Goal: Task Accomplishment & Management: Complete application form

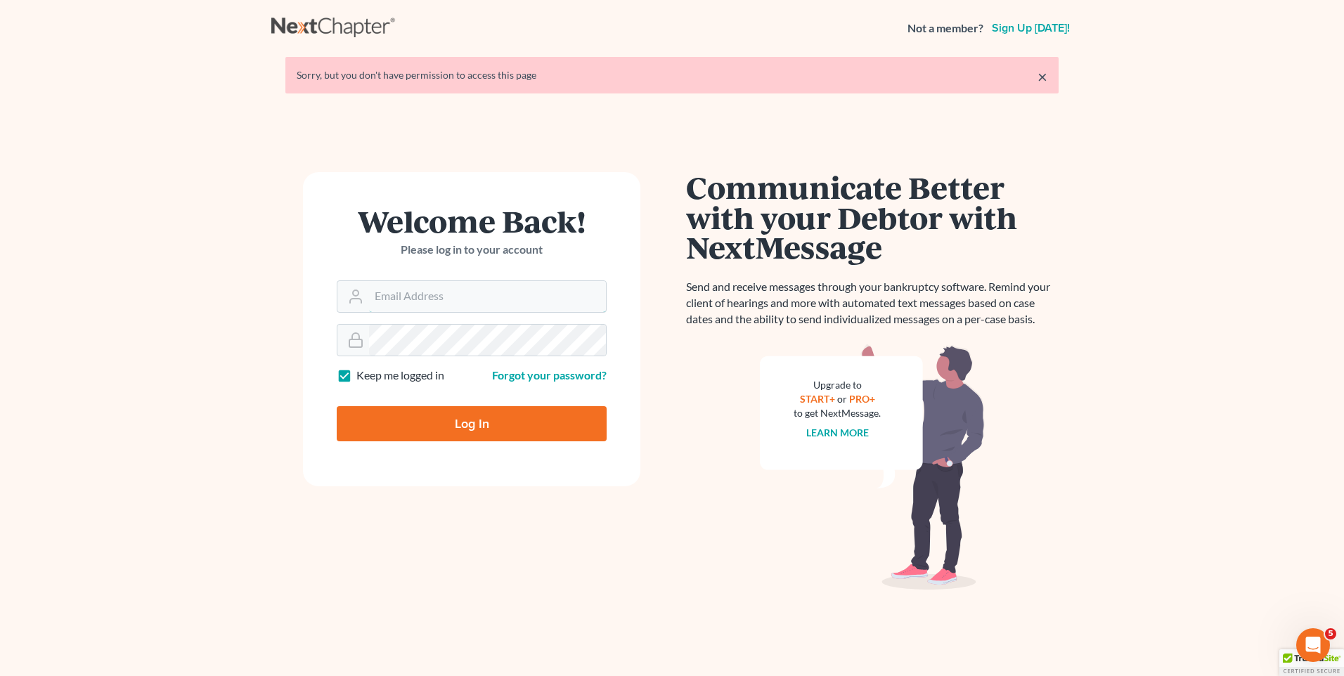
type input "[EMAIL_ADDRESS][DOMAIN_NAME]"
click at [472, 416] on input "Log In" at bounding box center [472, 423] width 270 height 35
type input "Thinking..."
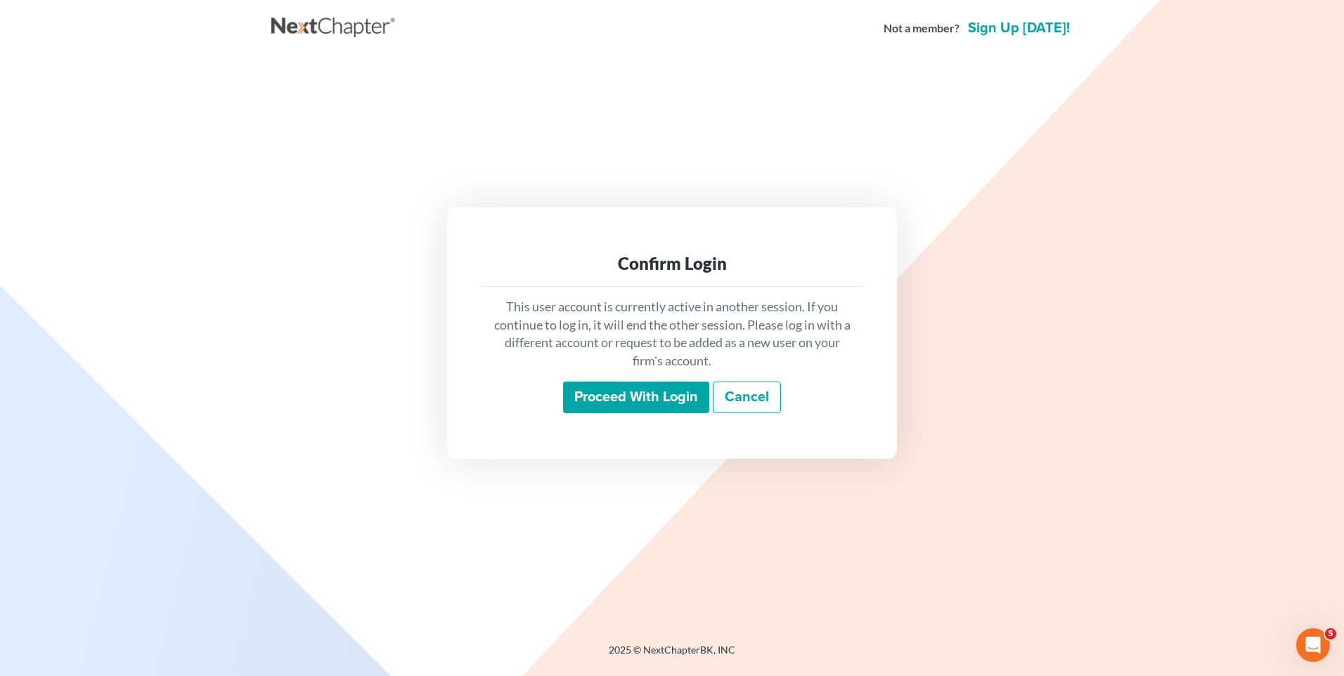
click at [654, 407] on input "Proceed with login" at bounding box center [636, 398] width 146 height 32
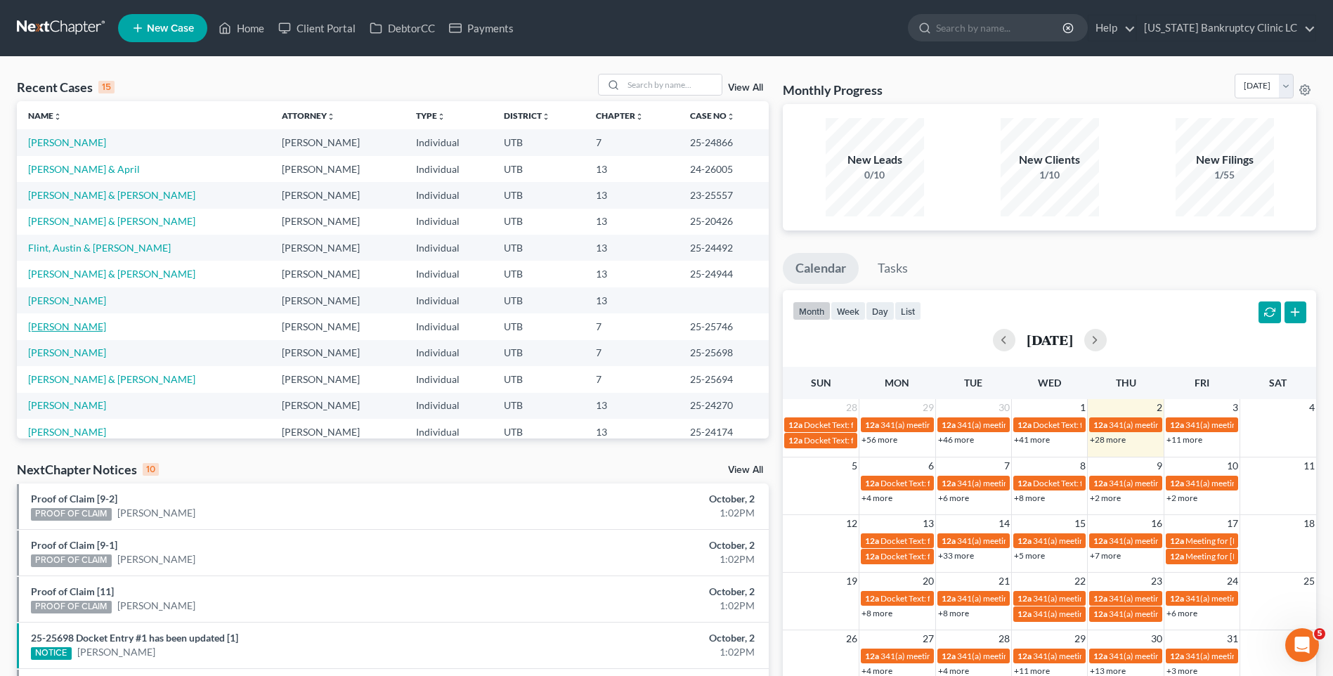
click at [82, 326] on link "Sanders, Sophia" at bounding box center [67, 327] width 78 height 12
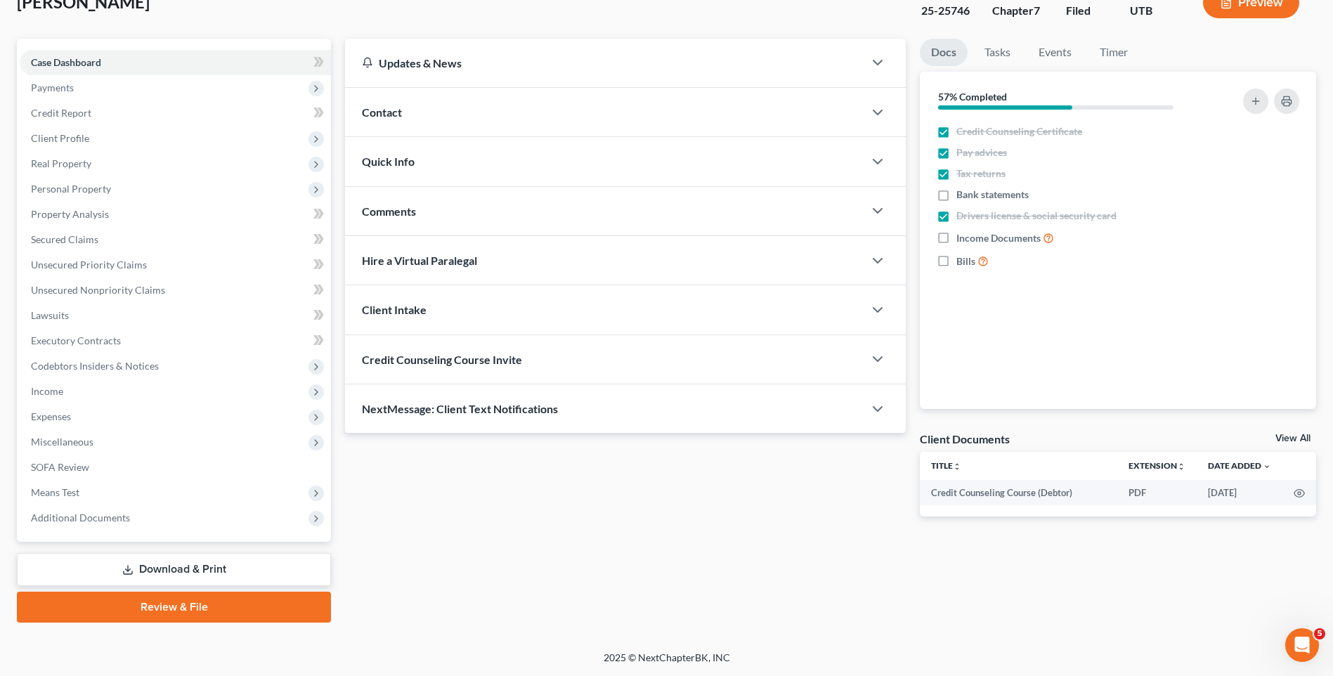
click at [148, 600] on link "Review & File" at bounding box center [174, 607] width 314 height 31
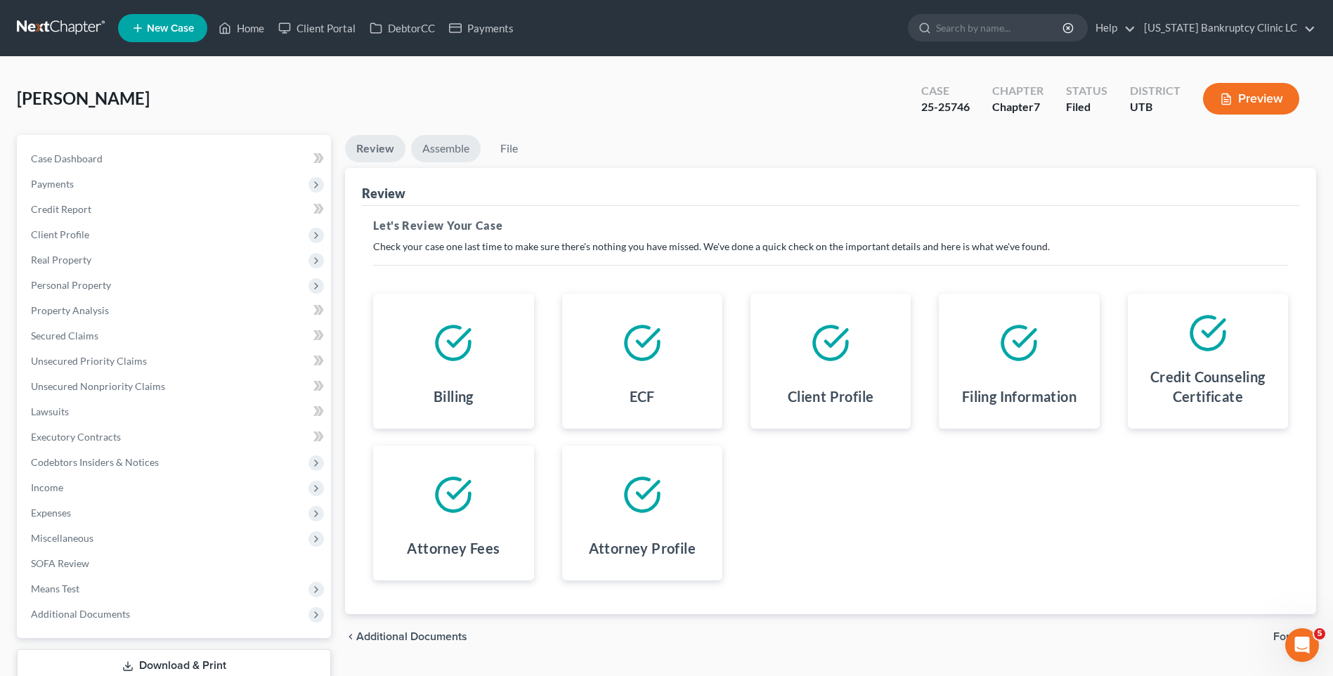
click at [453, 141] on link "Assemble" at bounding box center [446, 148] width 70 height 27
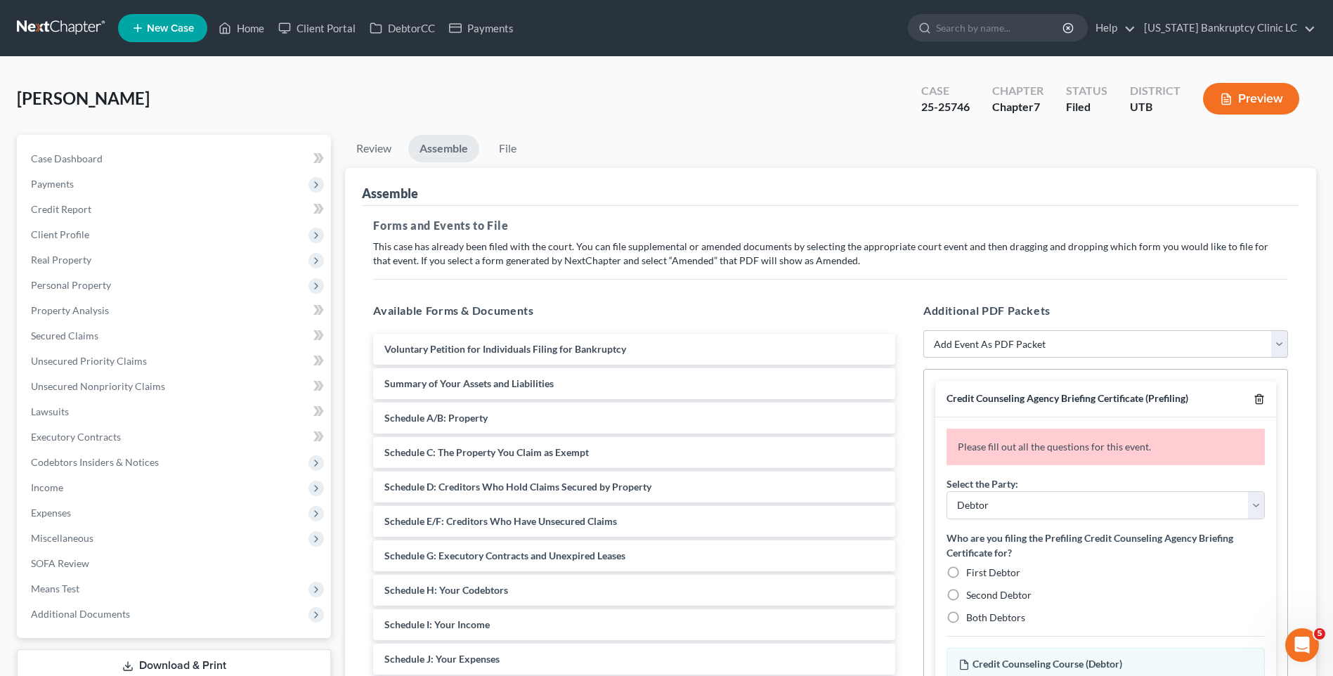
click at [1262, 397] on icon "button" at bounding box center [1259, 399] width 6 height 9
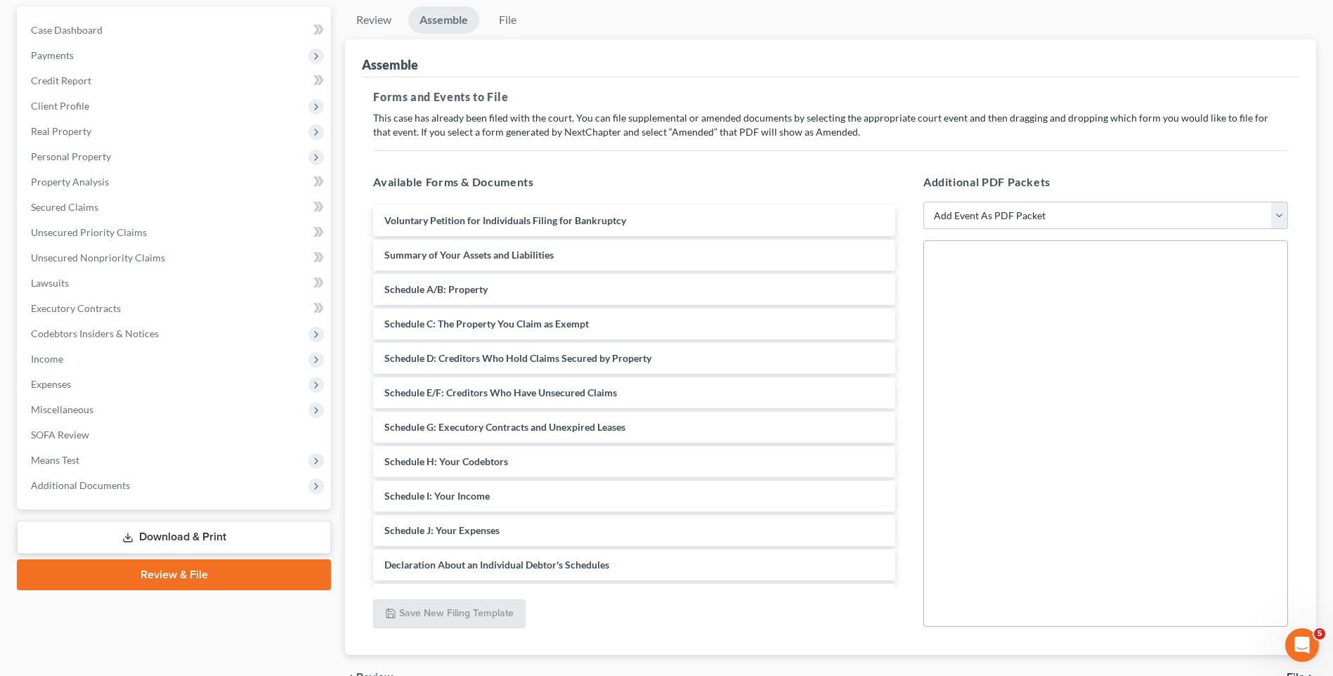
scroll to position [141, 0]
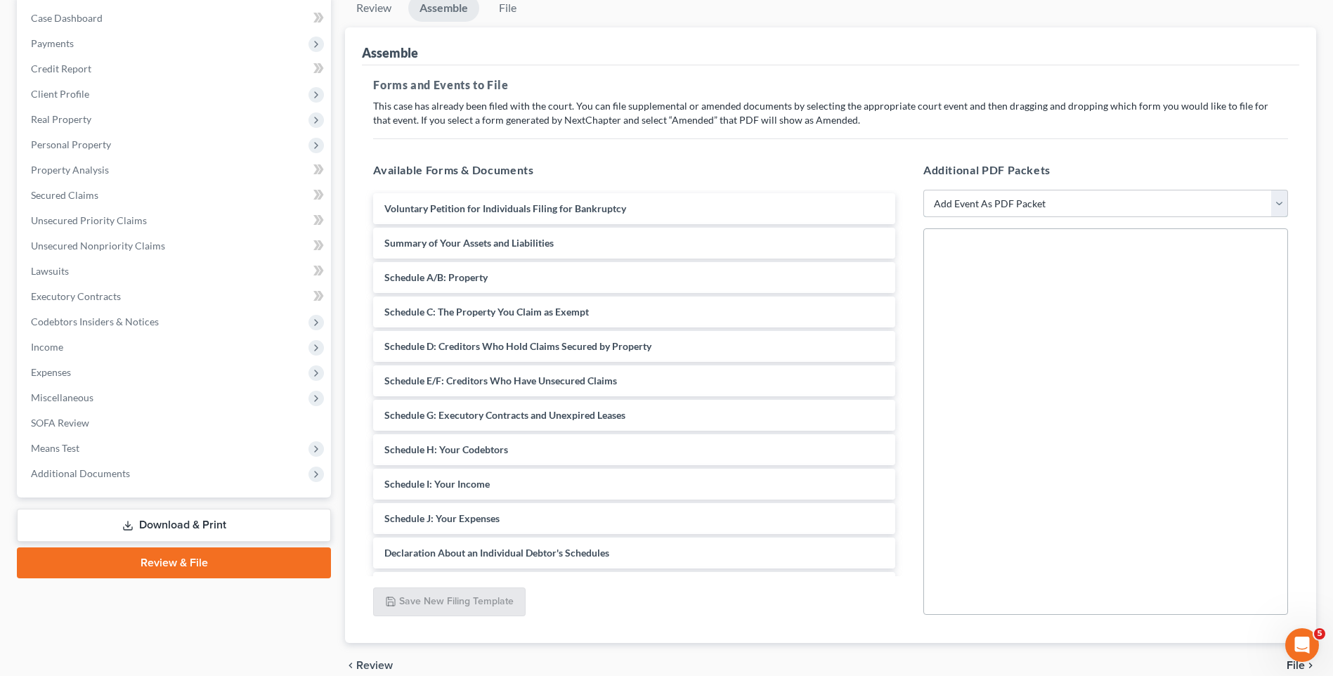
click at [1058, 202] on select "Add Event As PDF Packet Affidavit/Declaration Amended Document Amended Schedule…" at bounding box center [1106, 204] width 365 height 28
select select "11"
click at [924, 190] on select "Add Event As PDF Packet Affidavit/Declaration Amended Document Amended Schedule…" at bounding box center [1106, 204] width 365 height 28
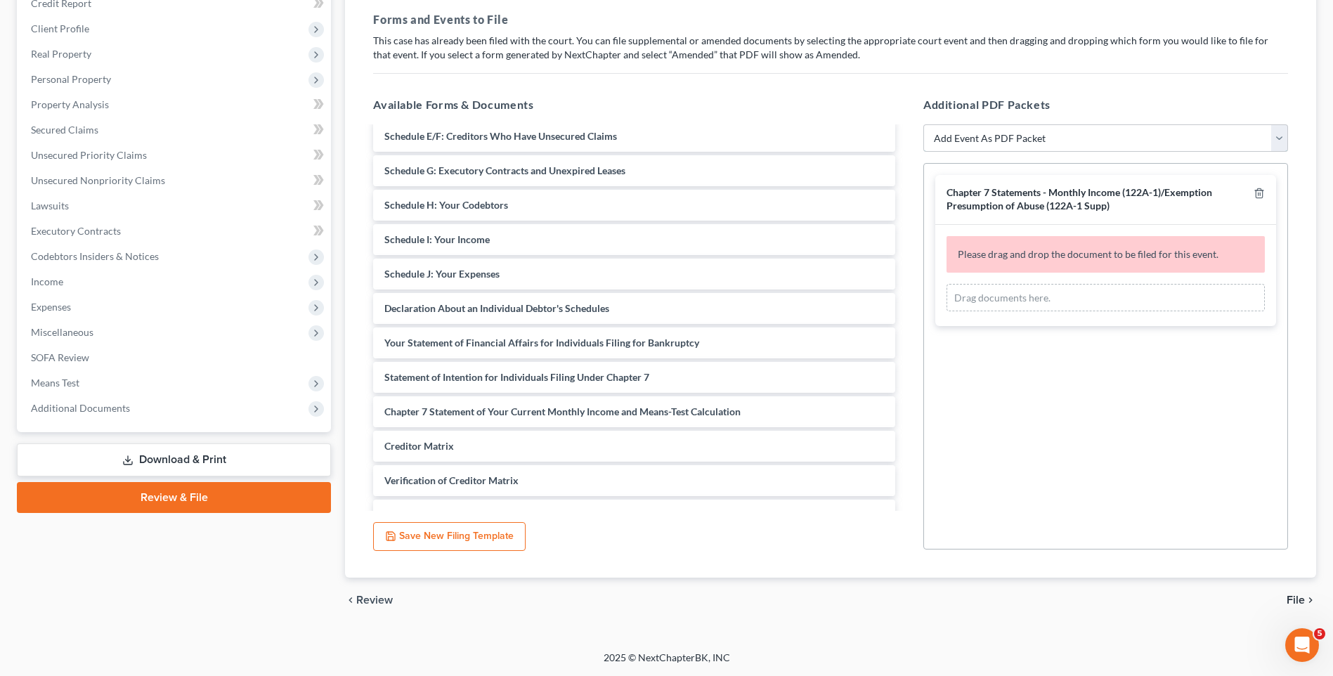
scroll to position [211, 0]
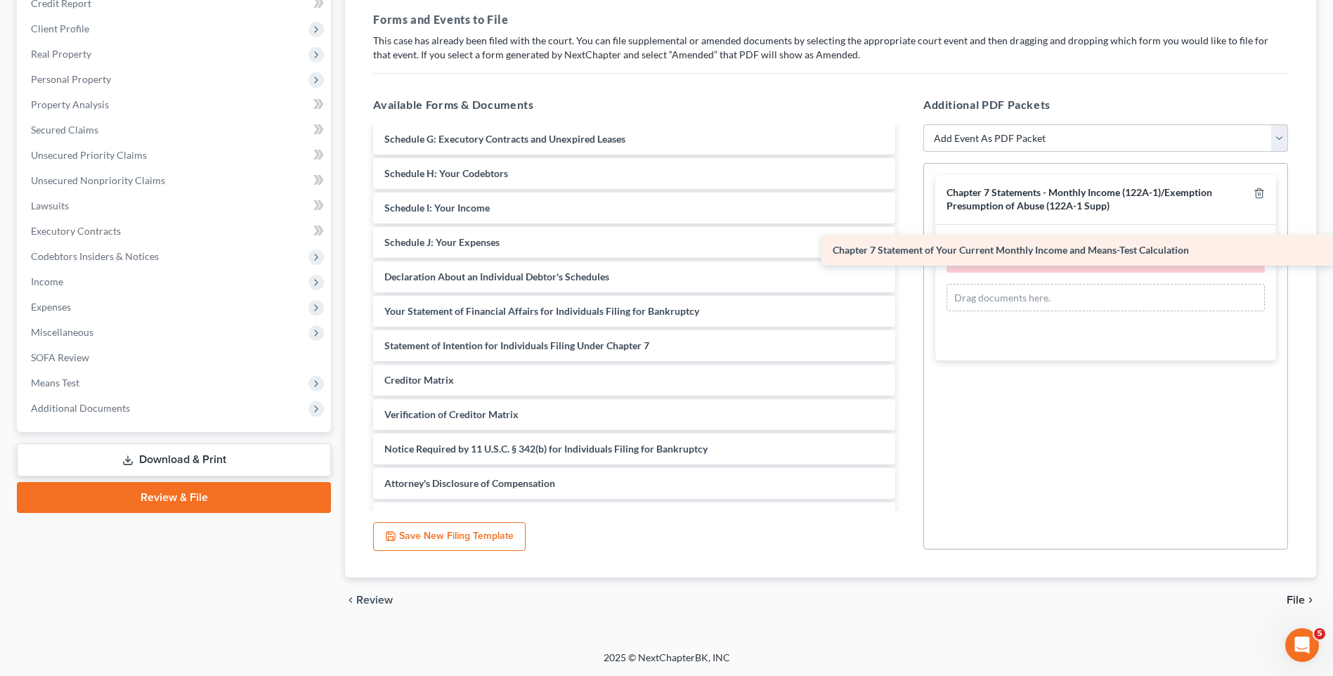
drag, startPoint x: 517, startPoint y: 381, endPoint x: 1020, endPoint y: 251, distance: 519.1
click at [907, 251] on div "Chapter 7 Statement of Your Current Monthly Income and Means-Test Calculation V…" at bounding box center [634, 225] width 545 height 616
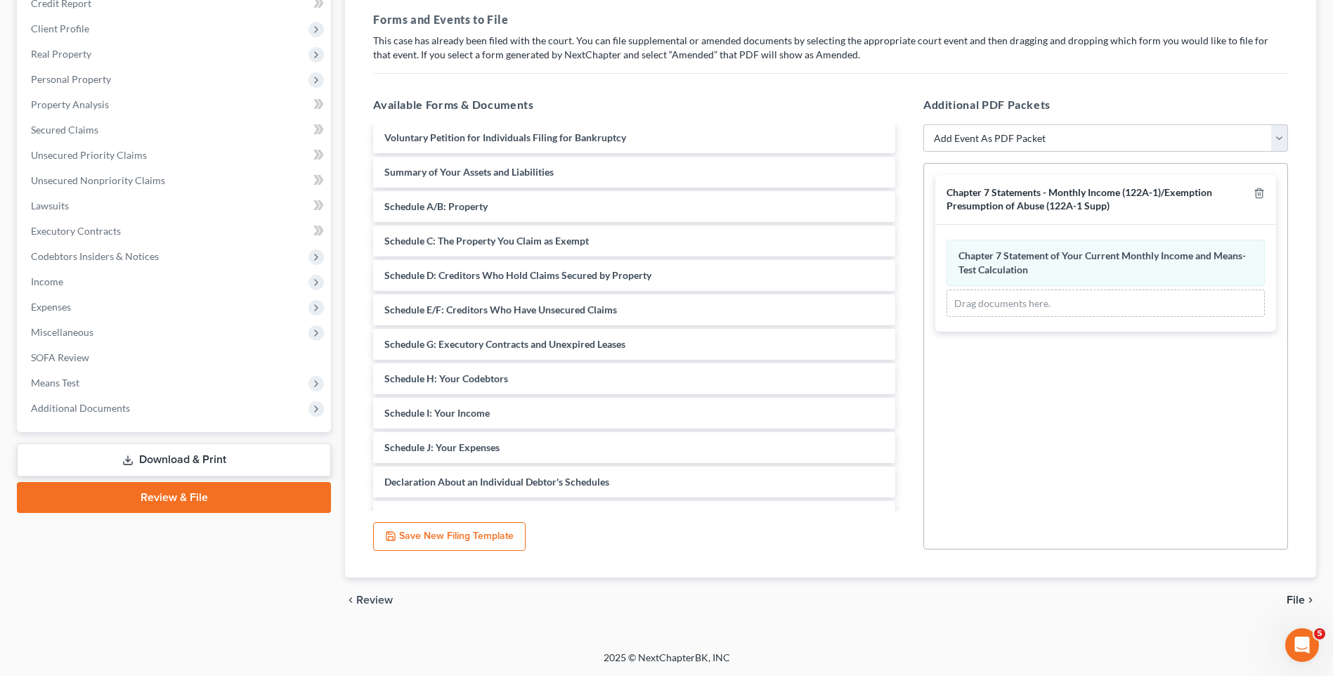
scroll to position [0, 0]
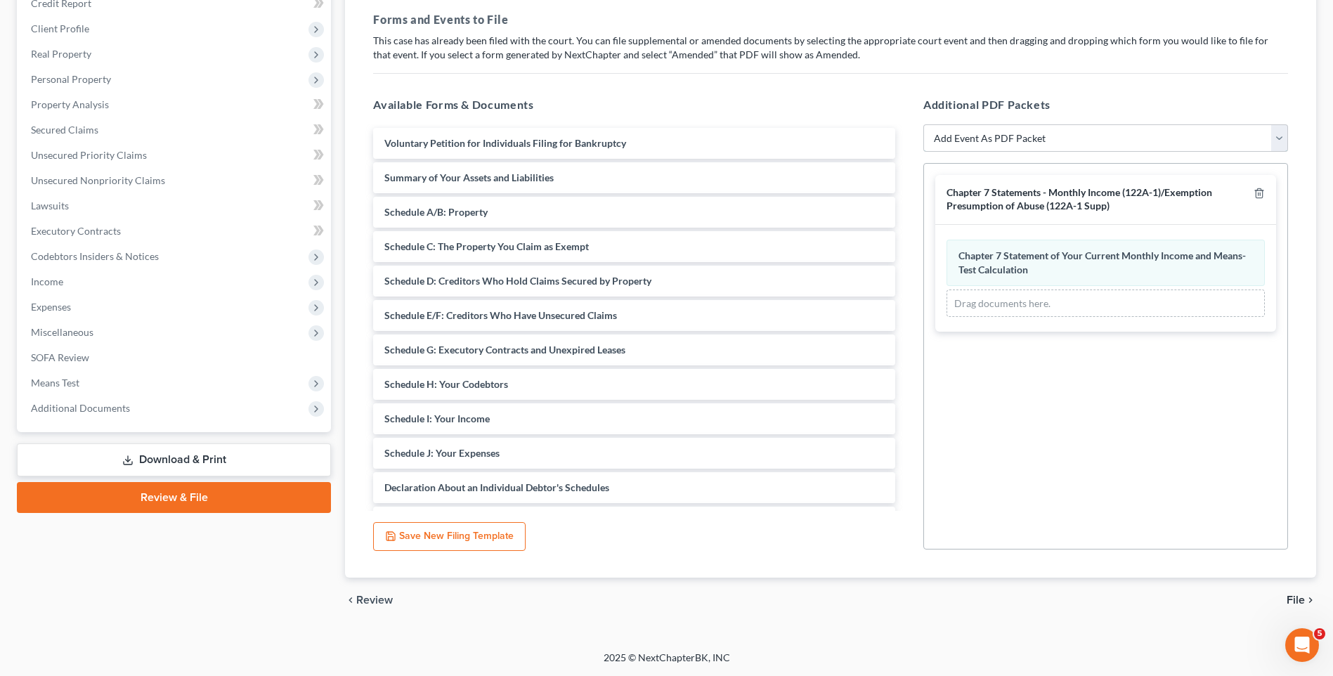
click at [1059, 140] on select "Add Event As PDF Packet Affidavit/Declaration Amended Document Amended Schedule…" at bounding box center [1106, 138] width 365 height 28
select select "19"
click at [924, 124] on select "Add Event As PDF Packet Affidavit/Declaration Amended Document Amended Schedule…" at bounding box center [1106, 138] width 365 height 28
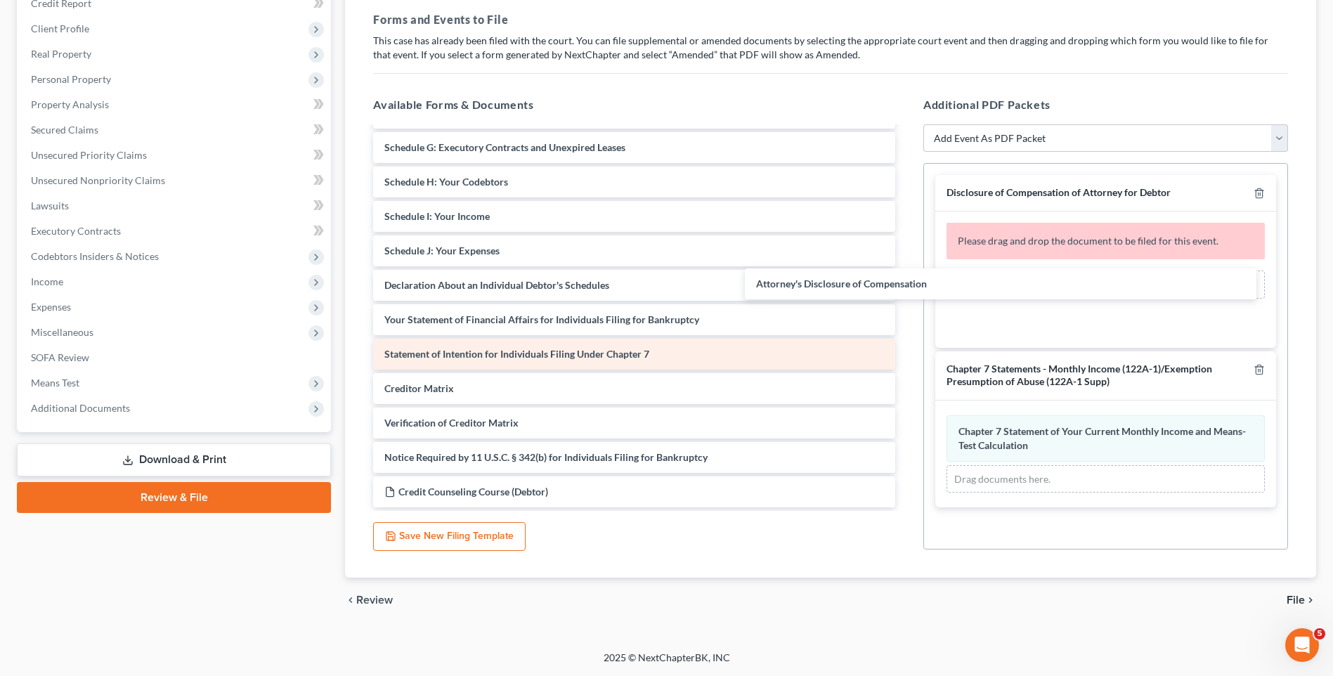
scroll to position [202, 0]
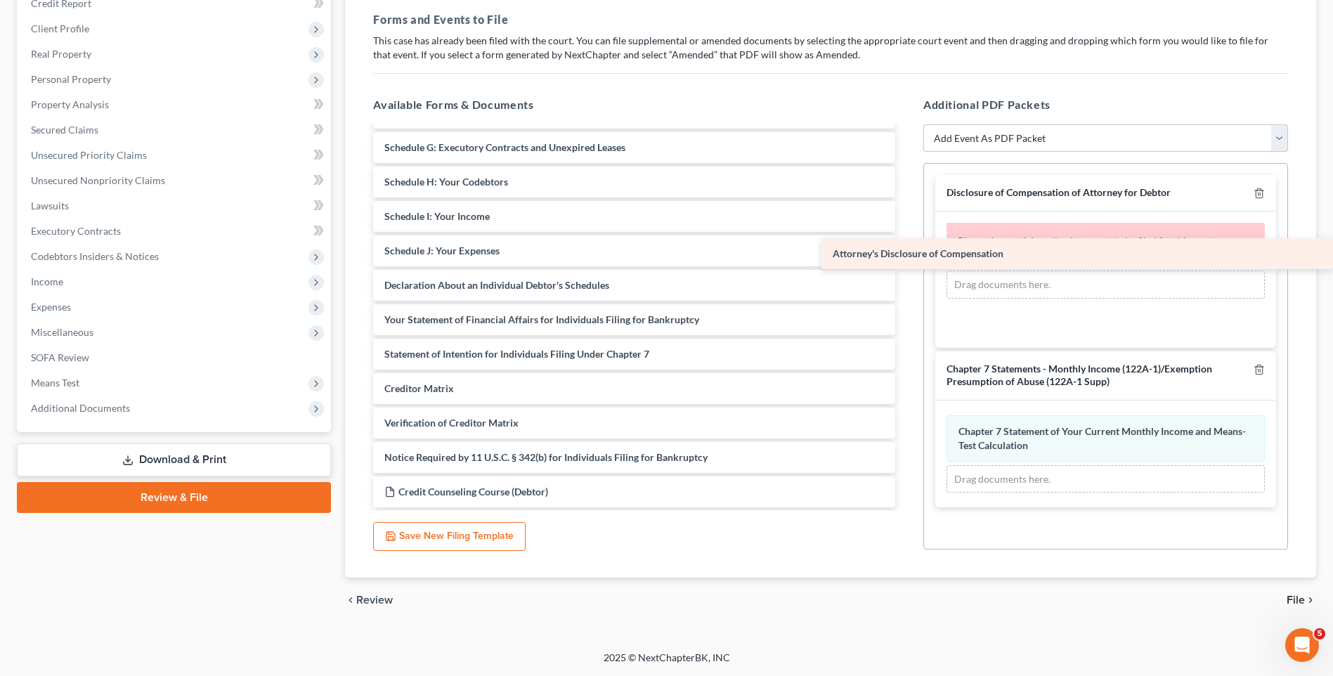
drag, startPoint x: 500, startPoint y: 460, endPoint x: 1022, endPoint y: 256, distance: 560.0
click at [907, 256] on div "Attorney's Disclosure of Compensation Voluntary Petition for Individuals Filing…" at bounding box center [634, 216] width 545 height 582
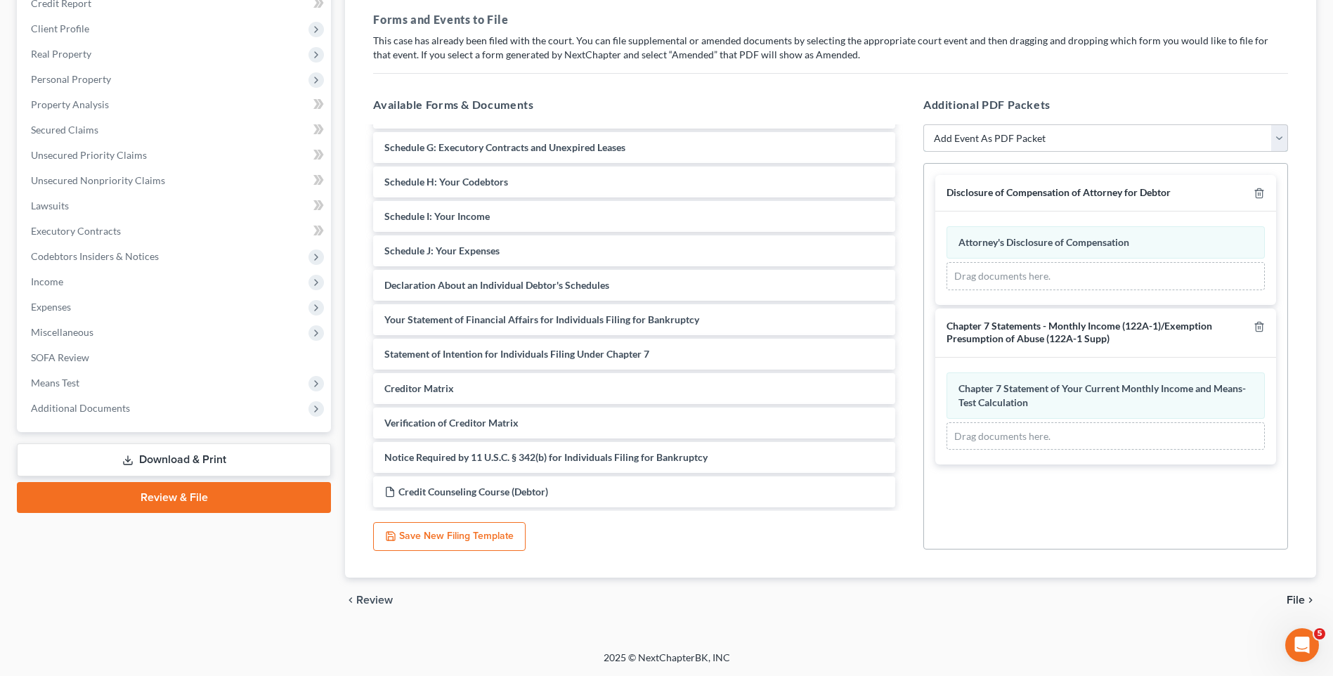
click at [1021, 138] on select "Add Event As PDF Packet Affidavit/Declaration Amended Document Amended Schedule…" at bounding box center [1106, 138] width 365 height 28
select select "47"
click at [924, 124] on select "Add Event As PDF Packet Affidavit/Declaration Amended Document Amended Schedule…" at bounding box center [1106, 138] width 365 height 28
select select
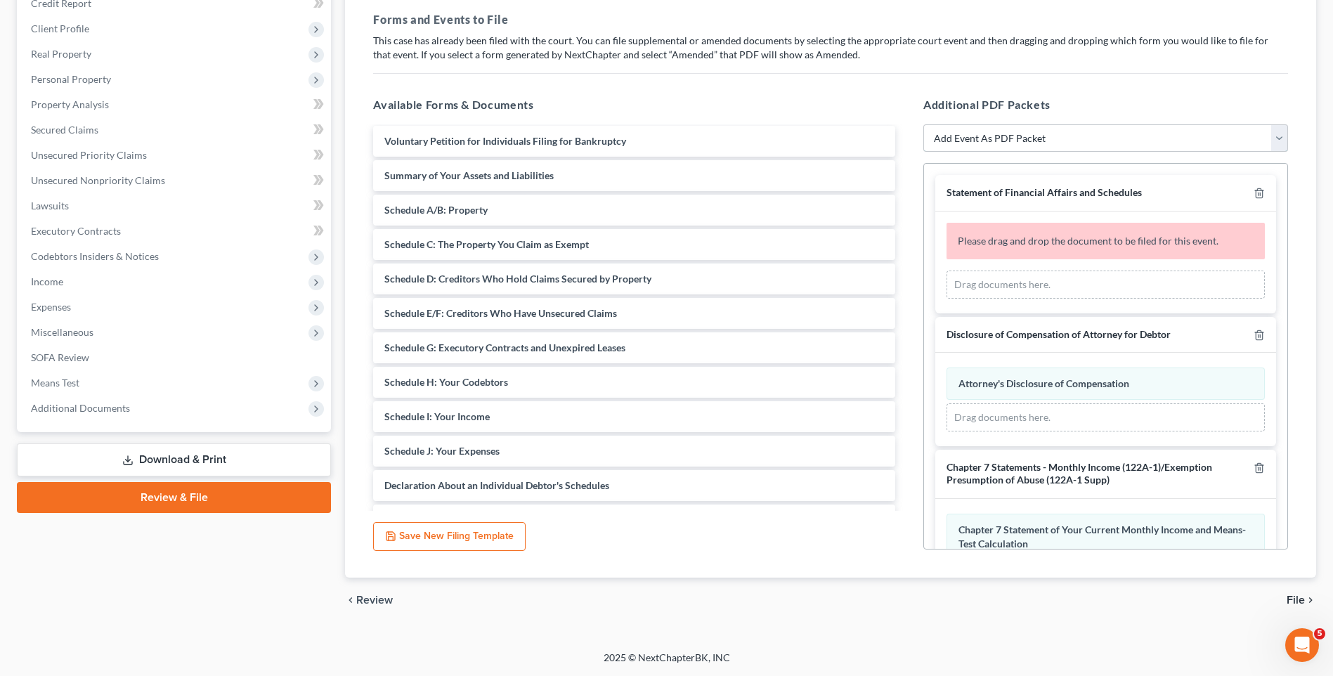
scroll to position [0, 0]
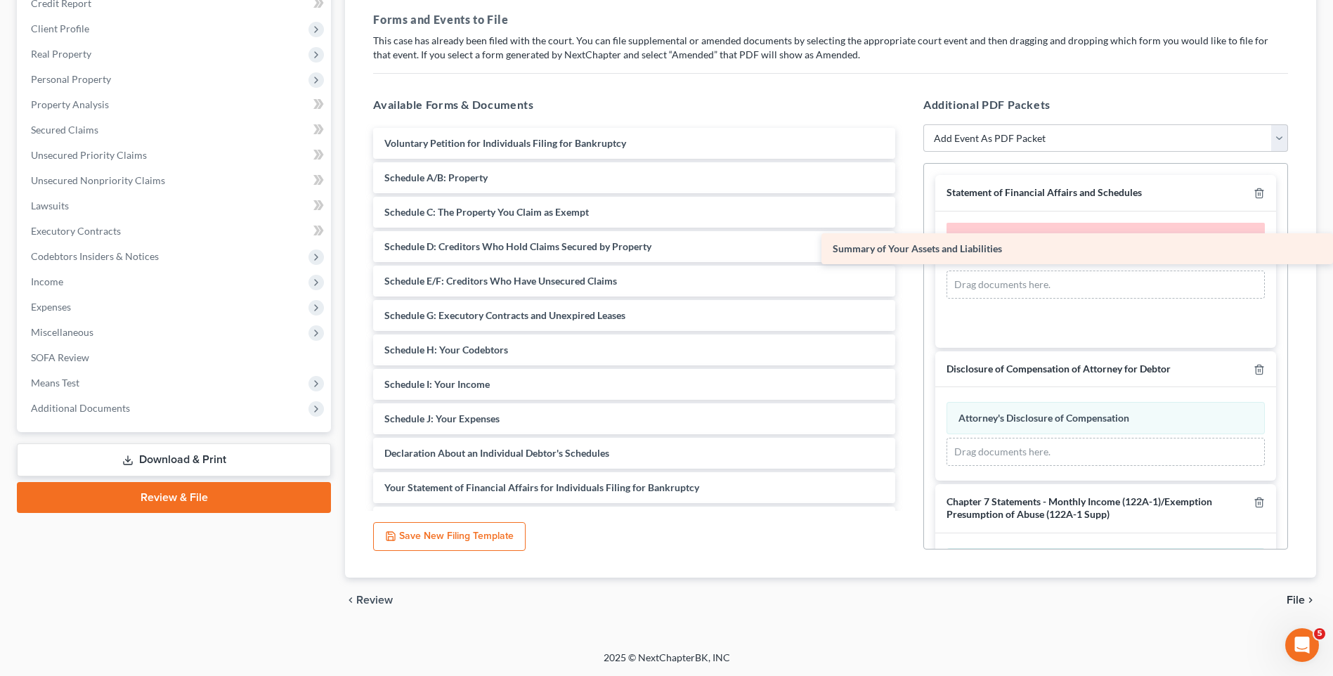
drag, startPoint x: 517, startPoint y: 180, endPoint x: 1009, endPoint y: 250, distance: 497.7
click at [907, 250] on div "Summary of Your Assets and Liabilities Voluntary Petition for Individuals Filin…" at bounding box center [634, 402] width 545 height 548
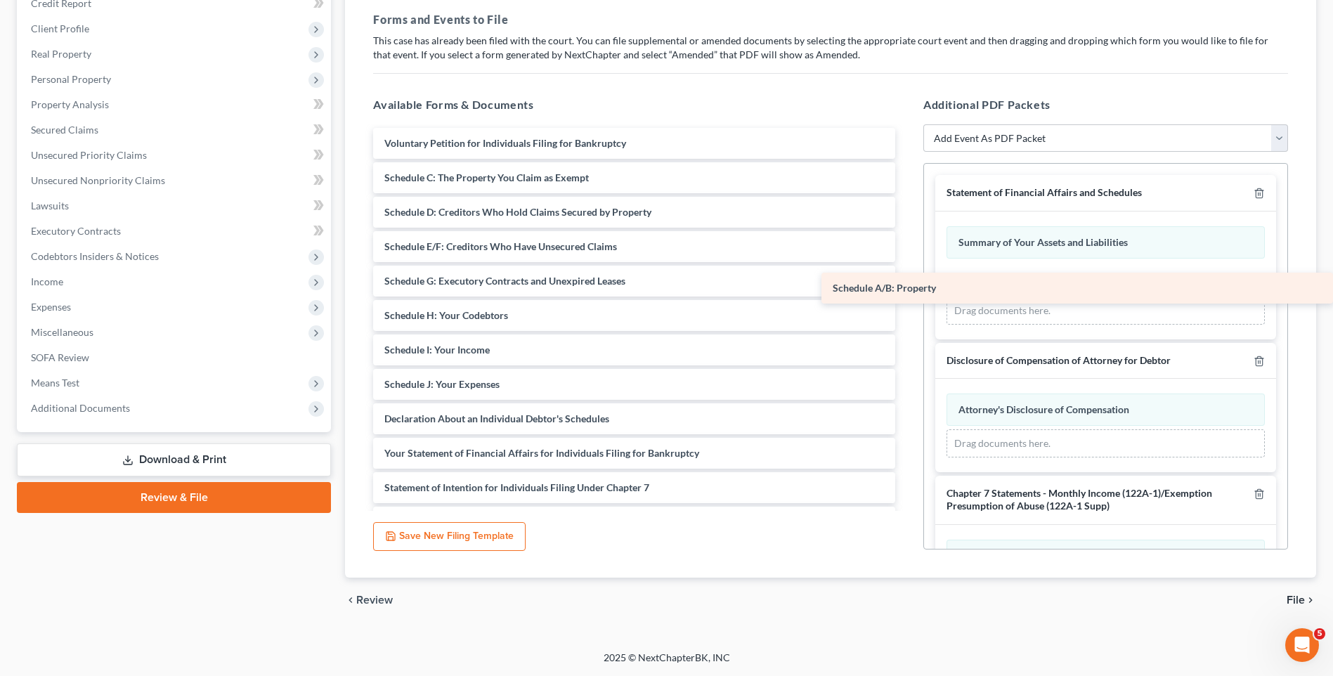
drag, startPoint x: 420, startPoint y: 180, endPoint x: 995, endPoint y: 290, distance: 586.2
click at [907, 290] on div "Schedule A/B: Property Voluntary Petition for Individuals Filing for Bankruptcy…" at bounding box center [634, 384] width 545 height 513
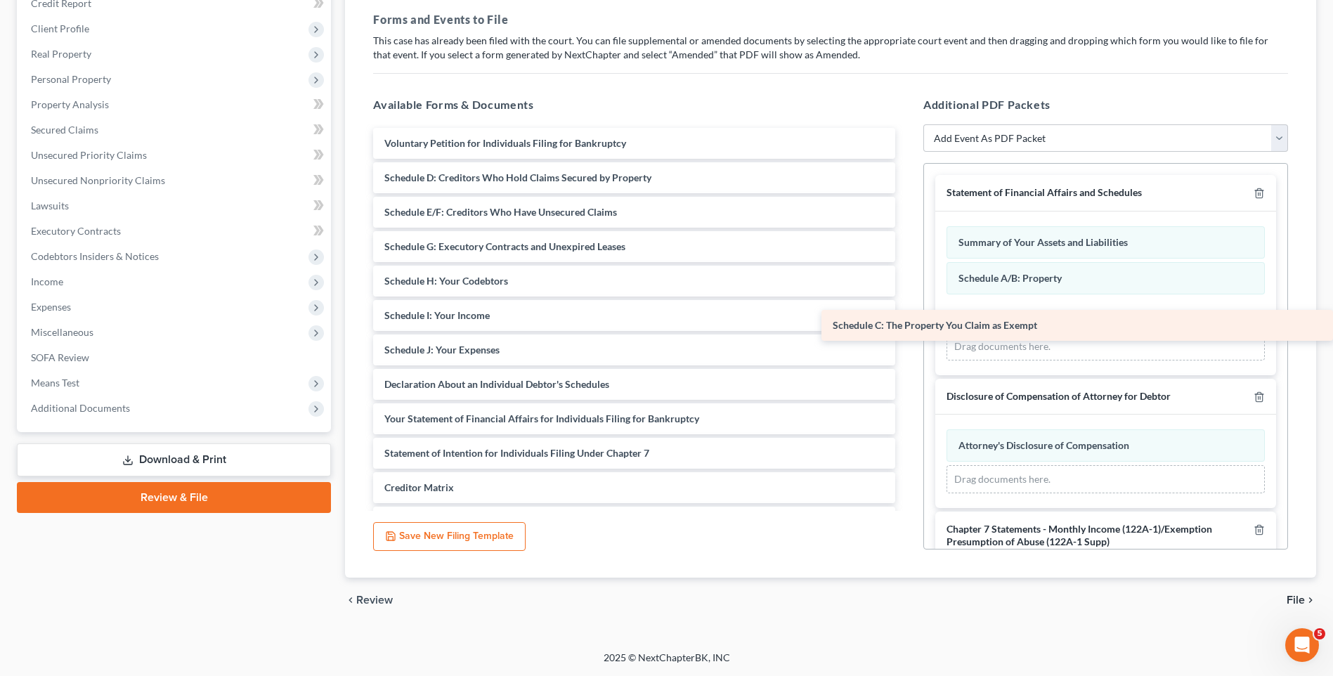
drag, startPoint x: 571, startPoint y: 181, endPoint x: 1043, endPoint y: 328, distance: 494.9
click at [907, 328] on div "Schedule C: The Property You Claim as Exempt Voluntary Petition for Individuals…" at bounding box center [634, 367] width 545 height 479
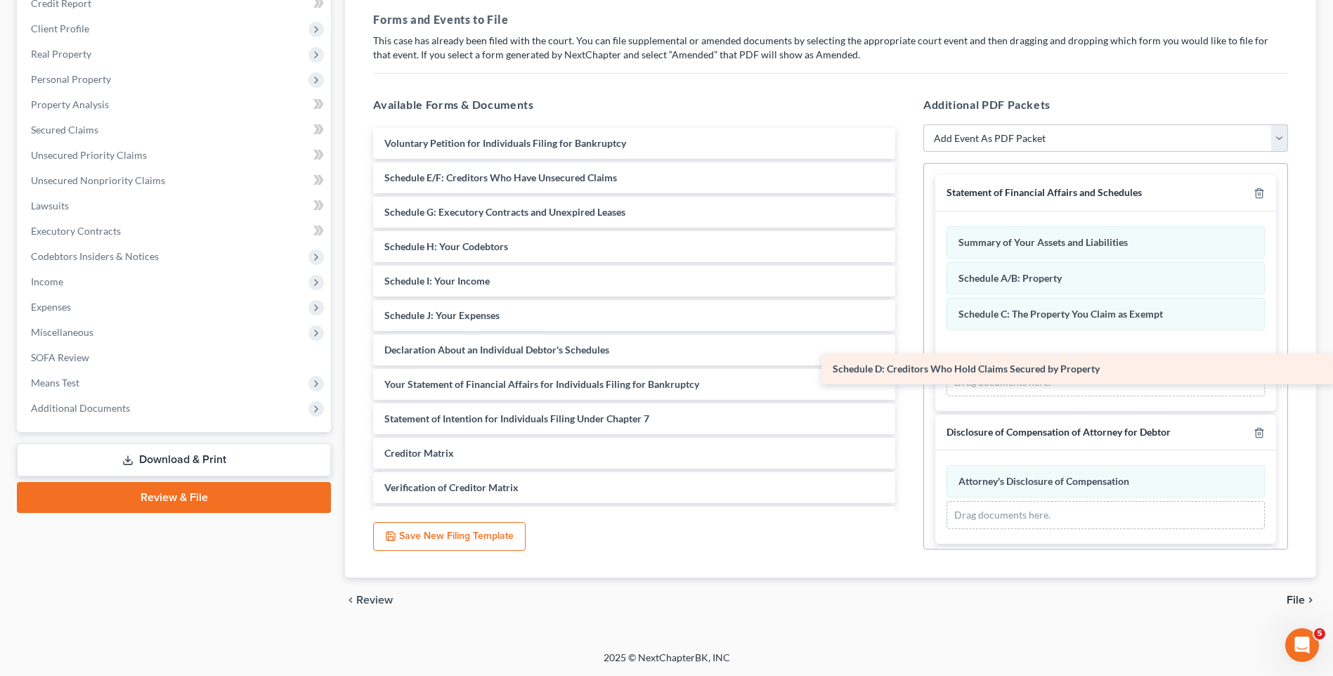
drag, startPoint x: 576, startPoint y: 176, endPoint x: 1117, endPoint y: 368, distance: 574.0
click at [907, 368] on div "Schedule D: Creditors Who Hold Claims Secured by Property Voluntary Petition fo…" at bounding box center [634, 350] width 545 height 444
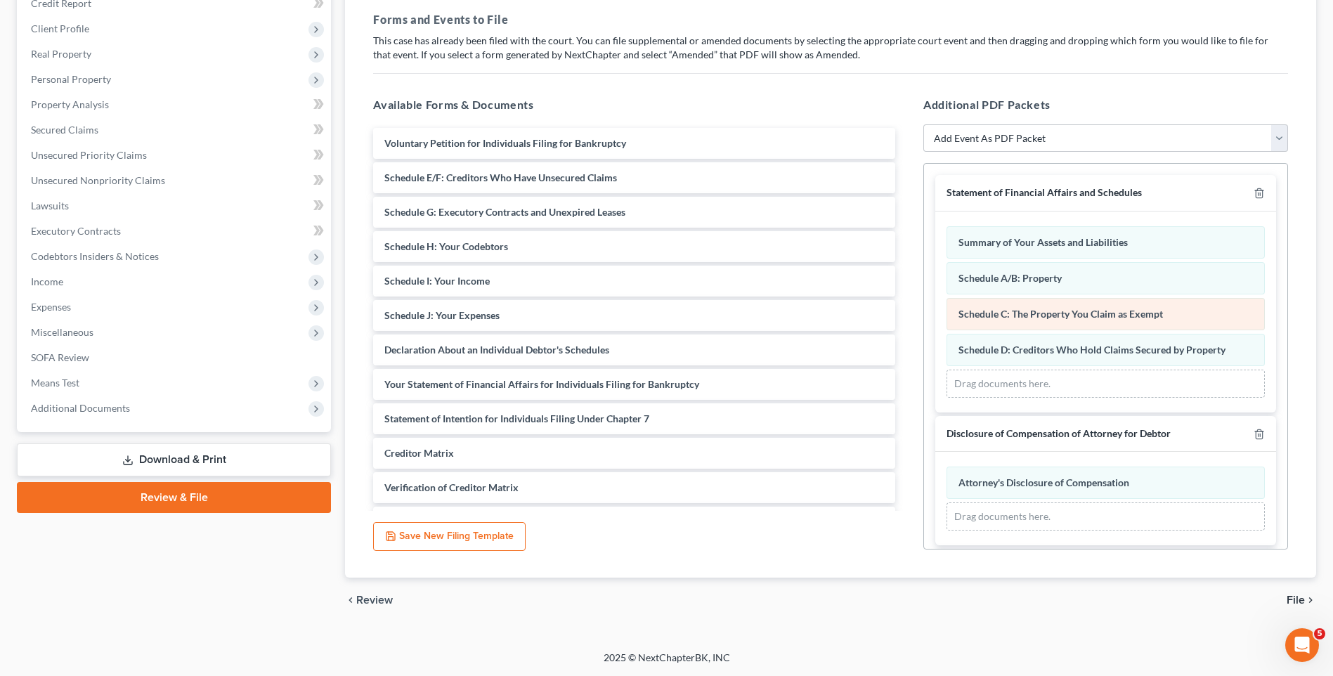
scroll to position [70, 0]
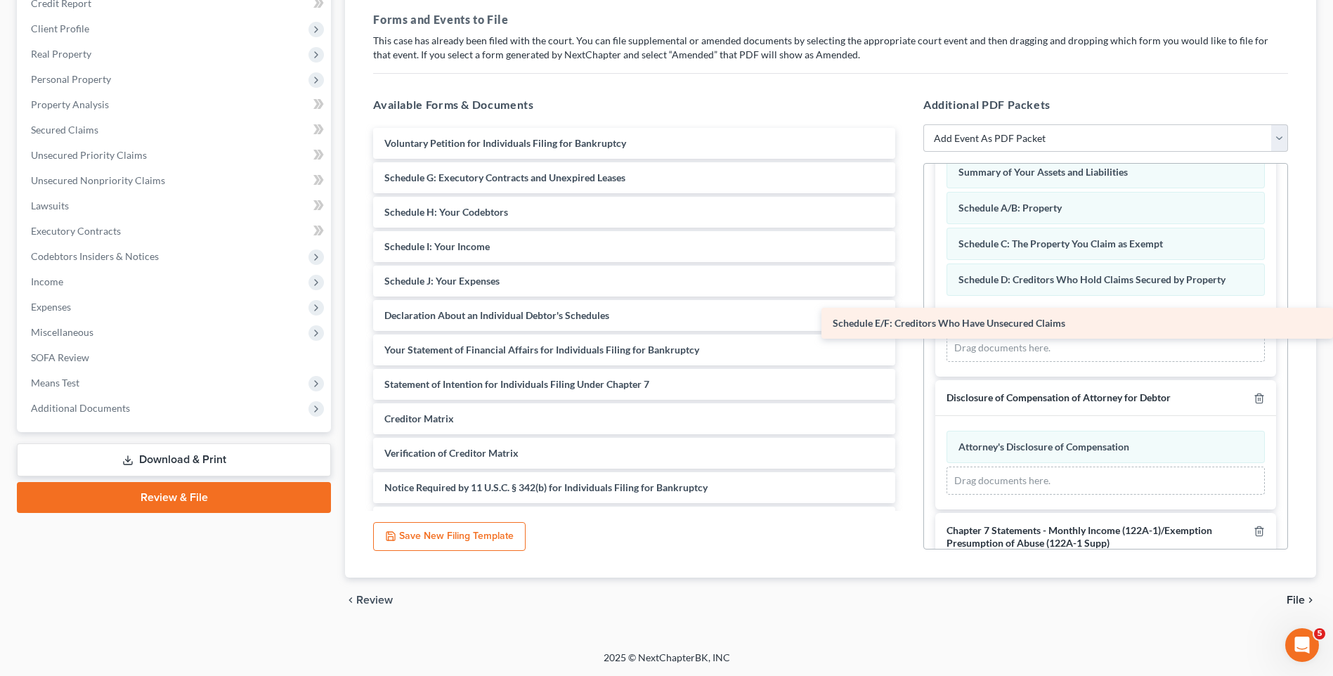
drag, startPoint x: 451, startPoint y: 176, endPoint x: 942, endPoint y: 321, distance: 512.4
click at [907, 321] on div "Schedule E/F: Creditors Who Have Unsecured Claims Voluntary Petition for Indivi…" at bounding box center [634, 333] width 545 height 410
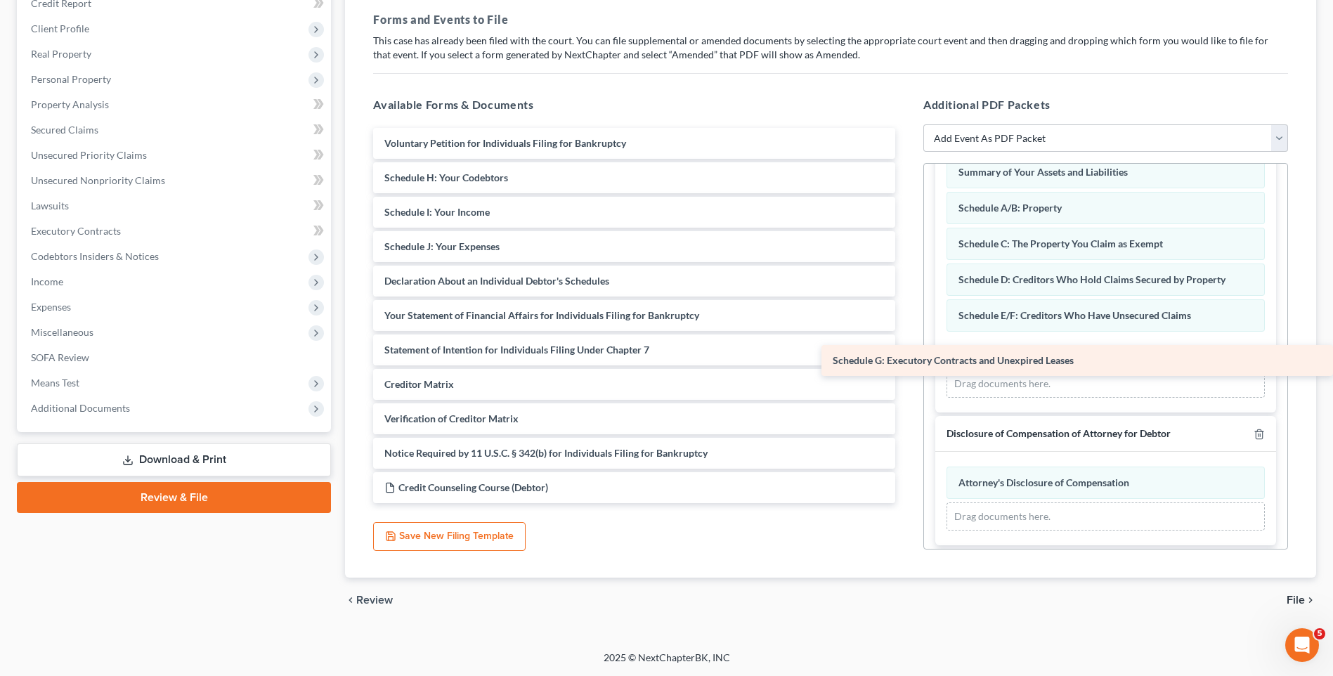
drag, startPoint x: 508, startPoint y: 177, endPoint x: 1009, endPoint y: 360, distance: 533.5
click at [907, 360] on div "Schedule G: Executory Contracts and Unexpired Leases Voluntary Petition for Ind…" at bounding box center [634, 315] width 545 height 375
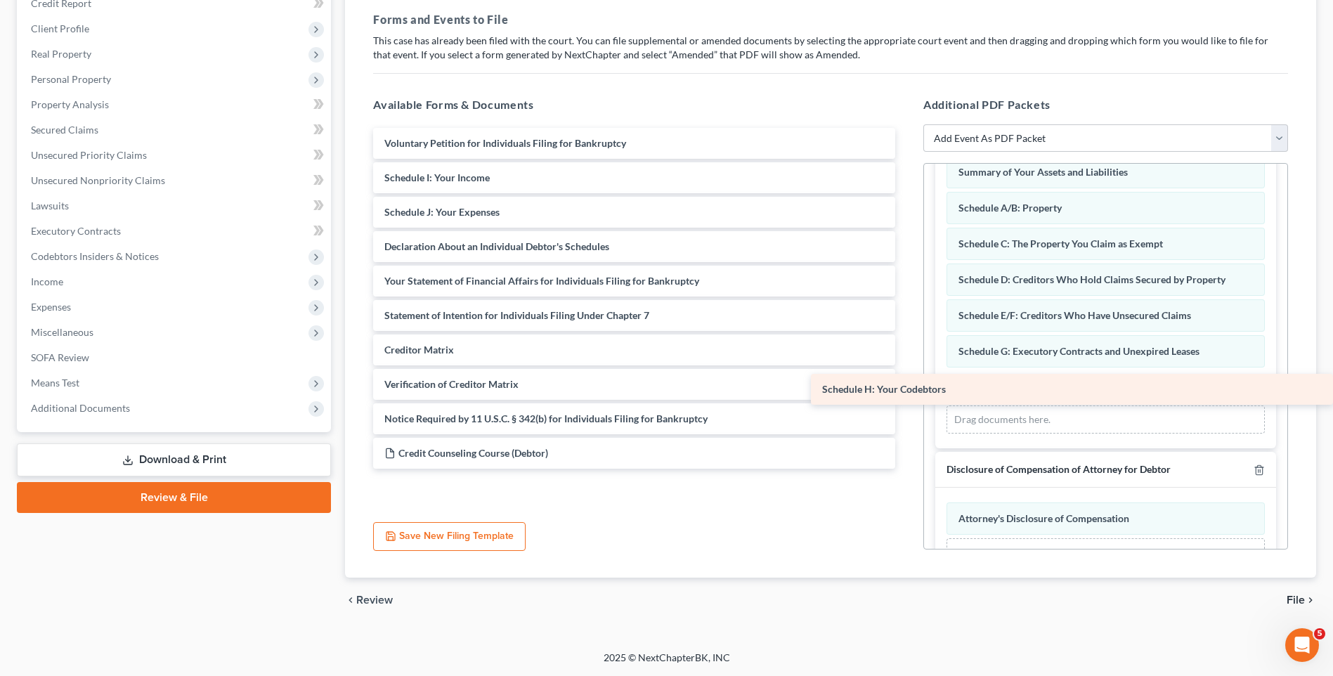
drag, startPoint x: 445, startPoint y: 183, endPoint x: 969, endPoint y: 394, distance: 564.5
click at [907, 394] on div "Schedule H: Your Codebtors Voluntary Petition for Individuals Filing for Bankru…" at bounding box center [634, 298] width 545 height 341
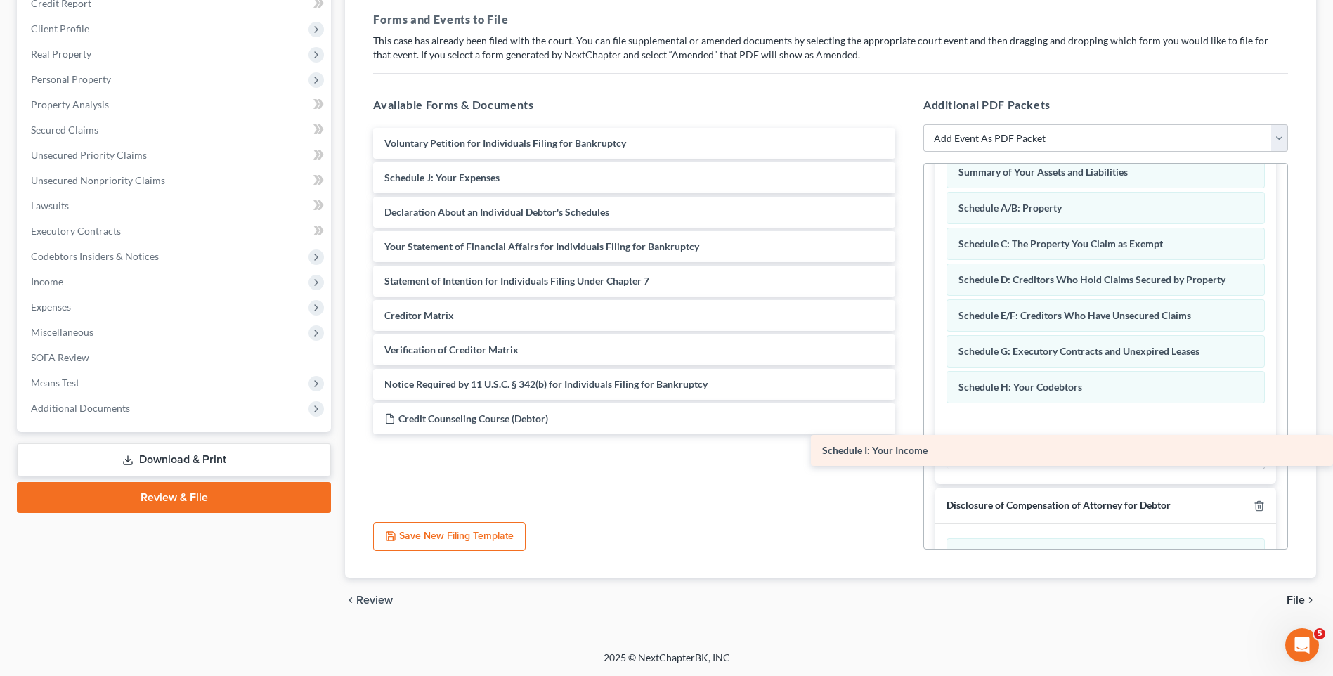
drag, startPoint x: 501, startPoint y: 177, endPoint x: 1034, endPoint y: 427, distance: 588.7
click at [907, 427] on div "Schedule I: Your Income Voluntary Petition for Individuals Filing for Bankruptc…" at bounding box center [634, 281] width 545 height 306
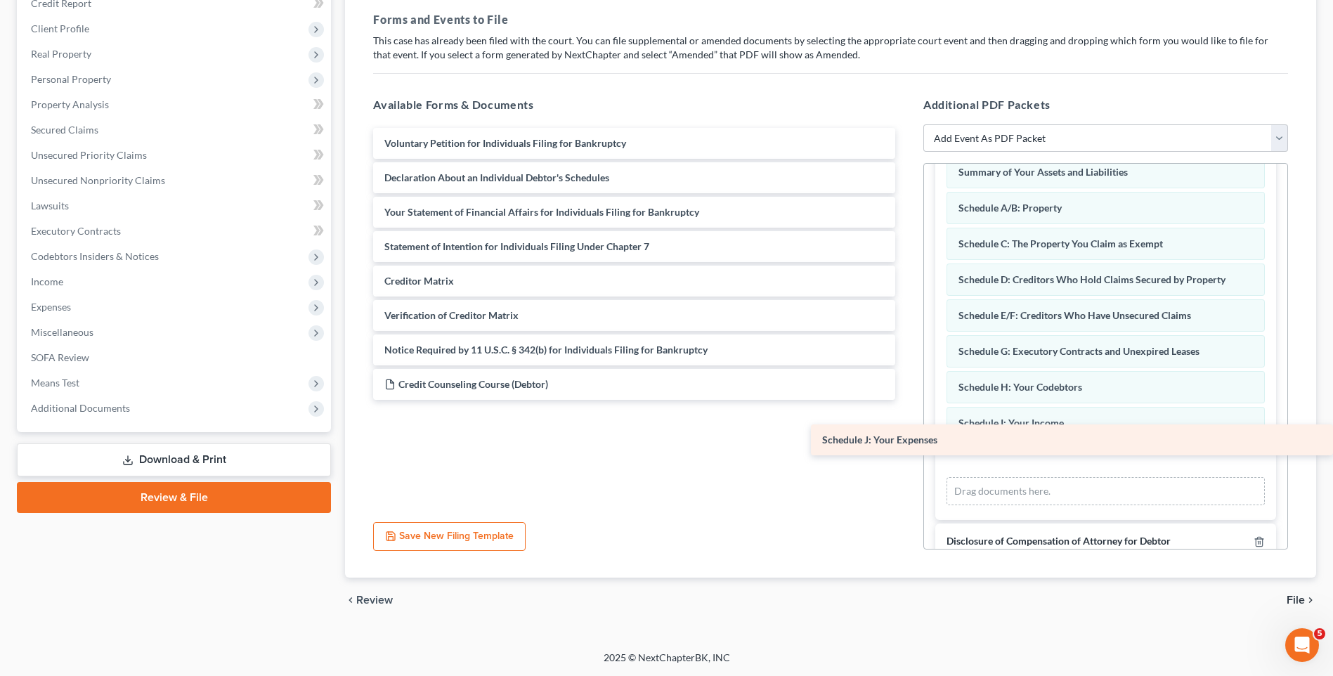
drag, startPoint x: 467, startPoint y: 182, endPoint x: 1040, endPoint y: 444, distance: 630.0
click at [907, 400] on div "Schedule J: Your Expenses Voluntary Petition for Individuals Filing for Bankrup…" at bounding box center [634, 264] width 545 height 272
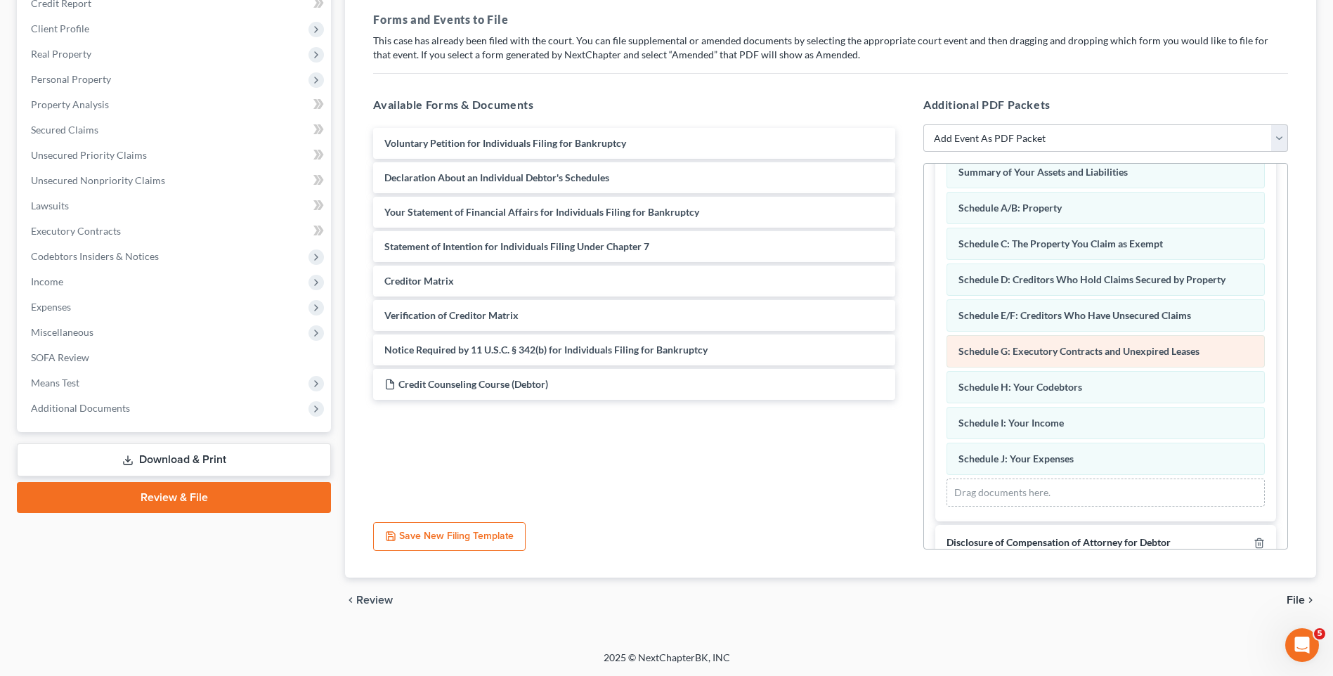
scroll to position [281, 0]
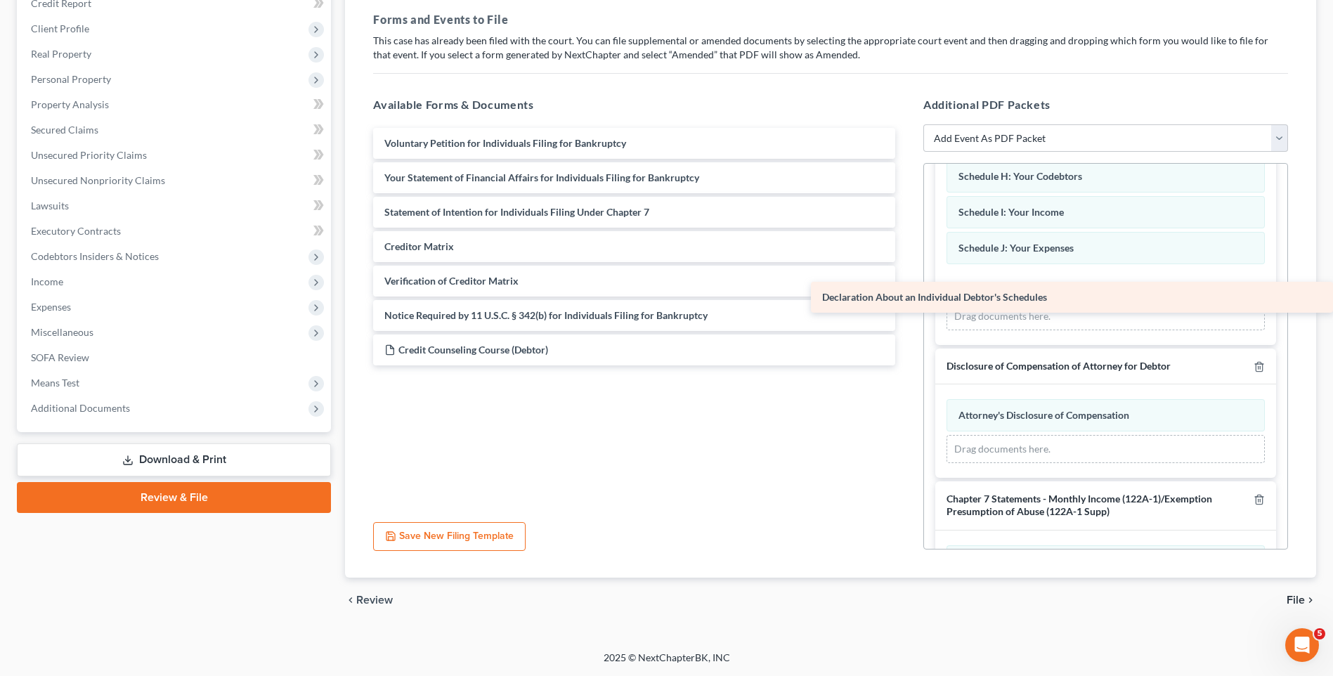
drag, startPoint x: 515, startPoint y: 175, endPoint x: 1172, endPoint y: 295, distance: 668.7
click at [907, 295] on div "Declaration About an Individual Debtor's Schedules Voluntary Petition for Indiv…" at bounding box center [634, 247] width 545 height 238
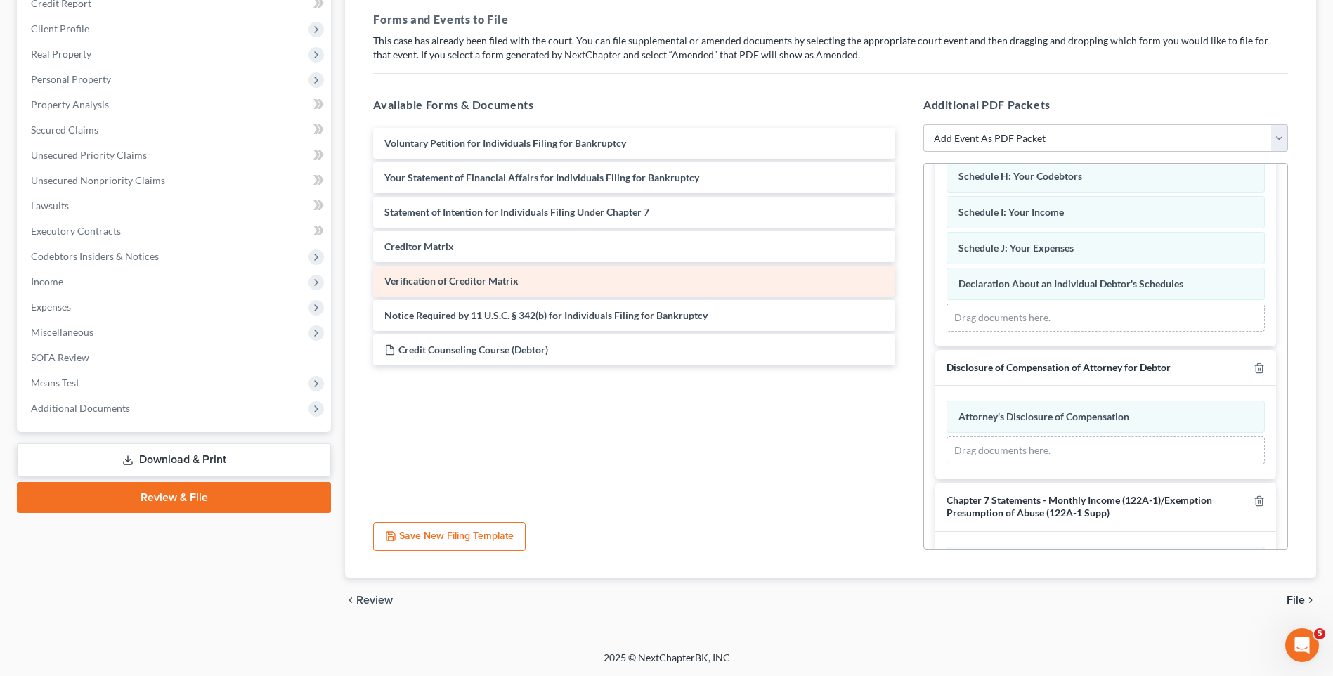
scroll to position [136, 0]
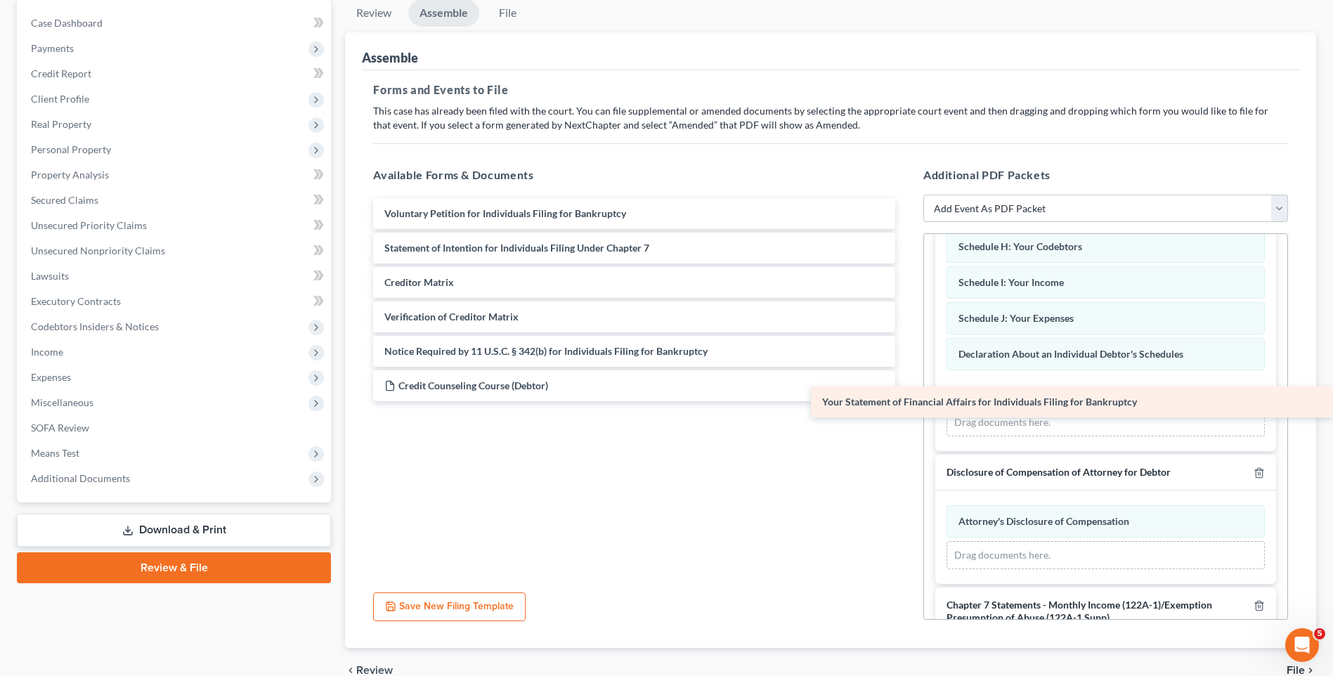
drag, startPoint x: 543, startPoint y: 253, endPoint x: 1043, endPoint y: 407, distance: 523.6
click at [907, 401] on div "Your Statement of Financial Affairs for Individuals Filing for Bankruptcy Volun…" at bounding box center [634, 299] width 545 height 203
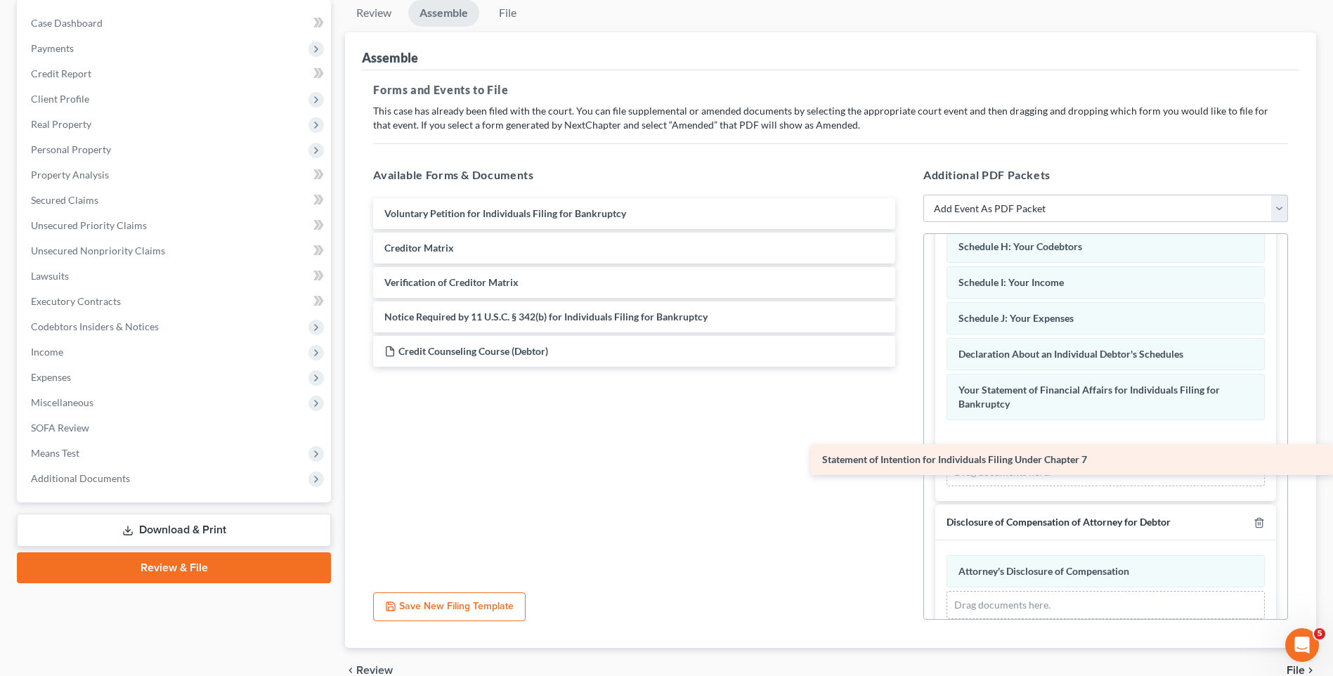
drag, startPoint x: 512, startPoint y: 253, endPoint x: 1064, endPoint y: 465, distance: 591.0
click at [907, 367] on div "Statement of Intention for Individuals Filing Under Chapter 7 Voluntary Petitio…" at bounding box center [634, 282] width 545 height 169
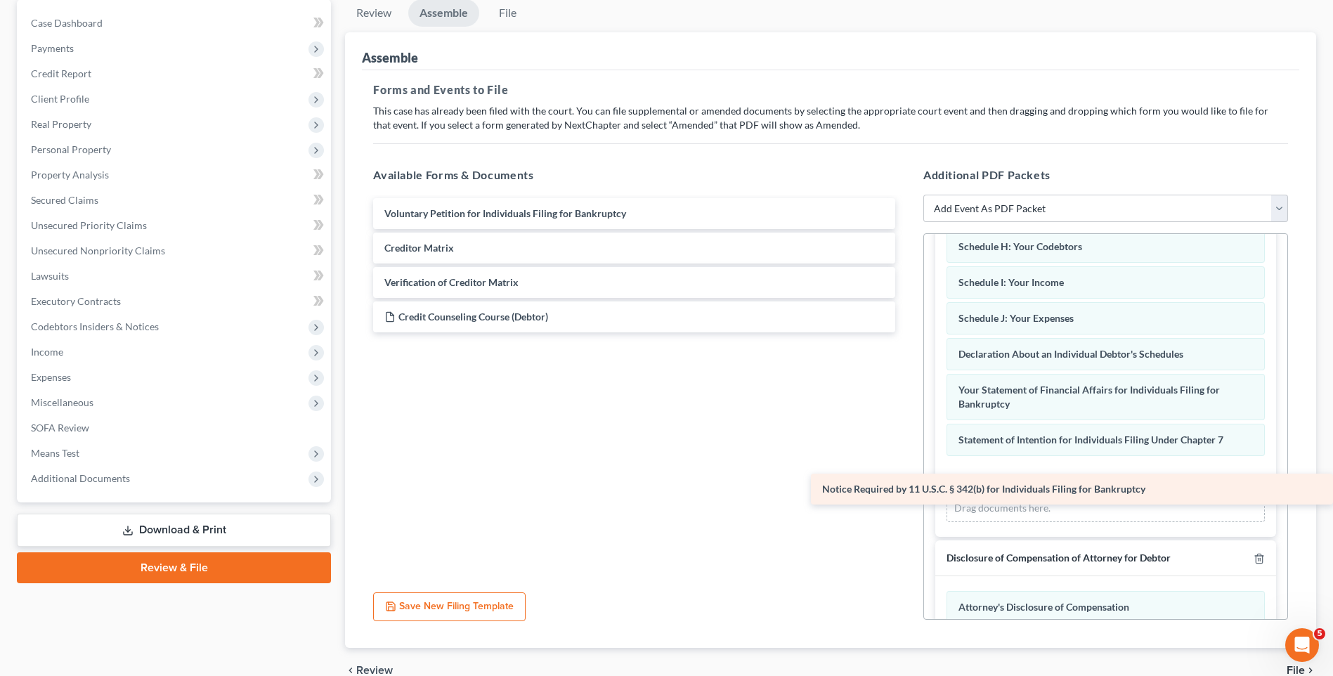
drag, startPoint x: 452, startPoint y: 314, endPoint x: 1036, endPoint y: 487, distance: 609.2
click at [907, 332] on div "Notice Required by 11 U.S.C. § 342(b) for Individuals Filing for Bankruptcy Vol…" at bounding box center [634, 265] width 545 height 134
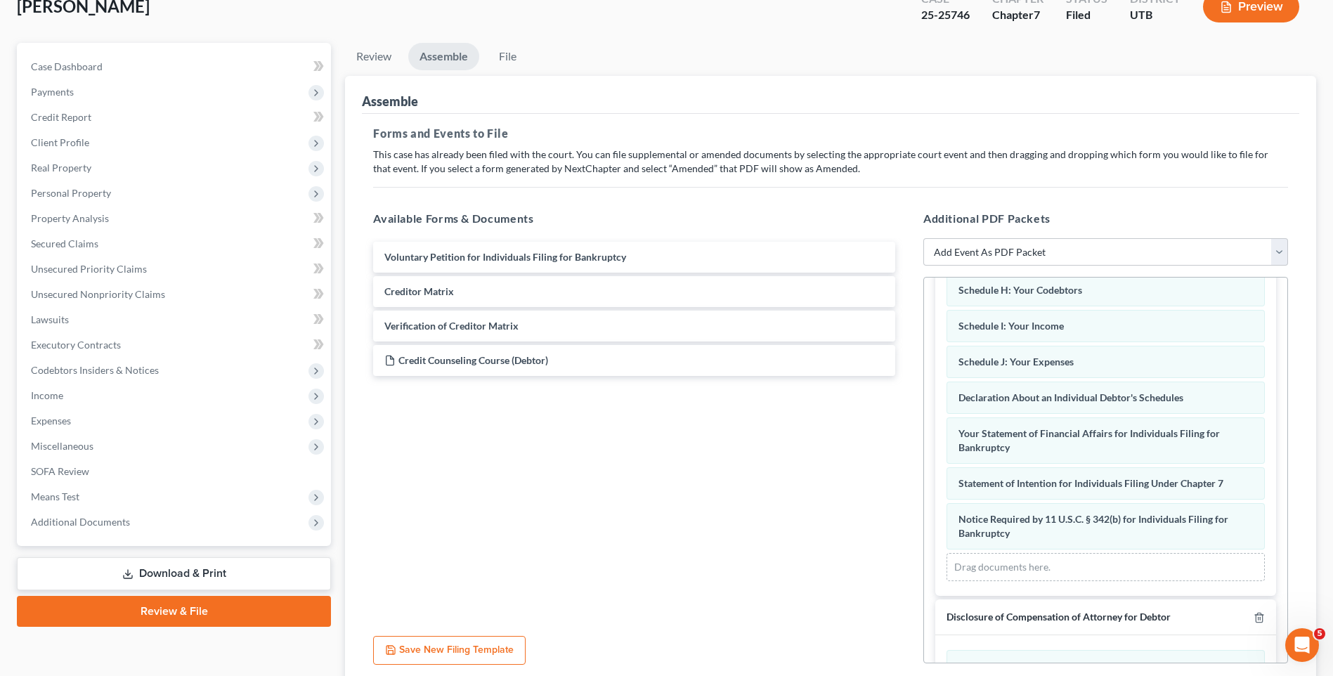
scroll to position [0, 0]
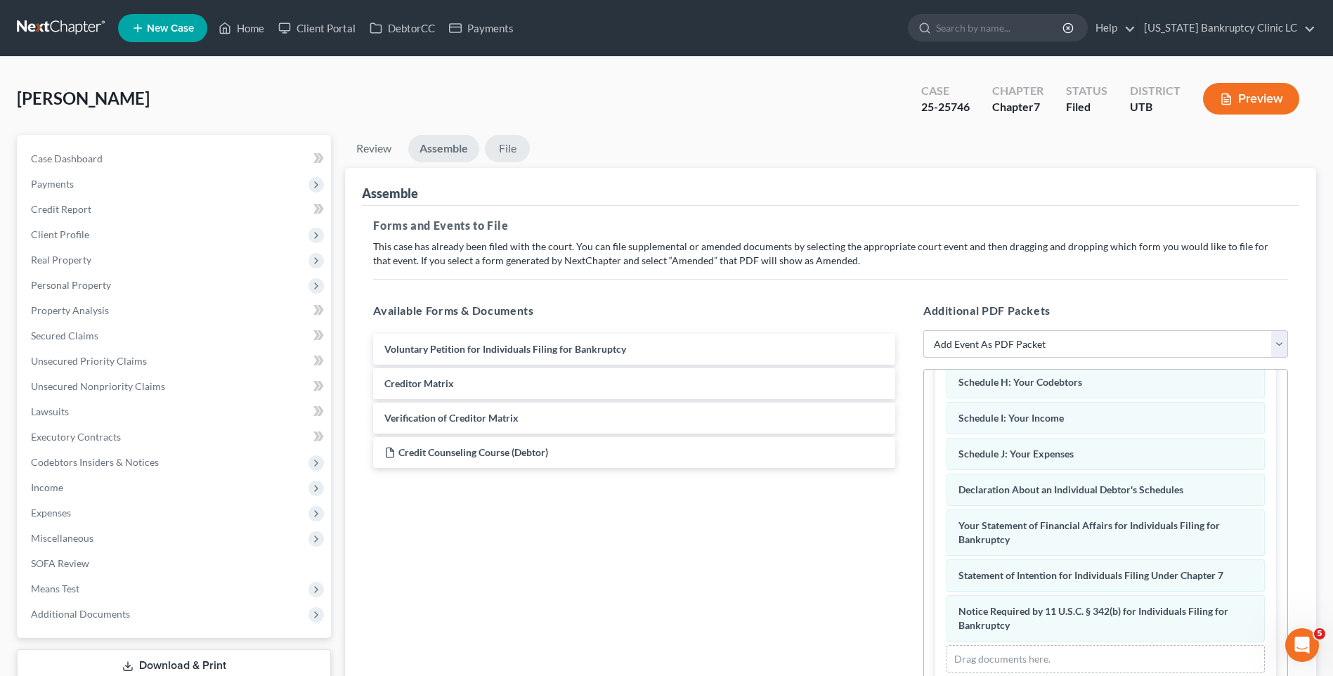
click at [514, 150] on link "File" at bounding box center [507, 148] width 45 height 27
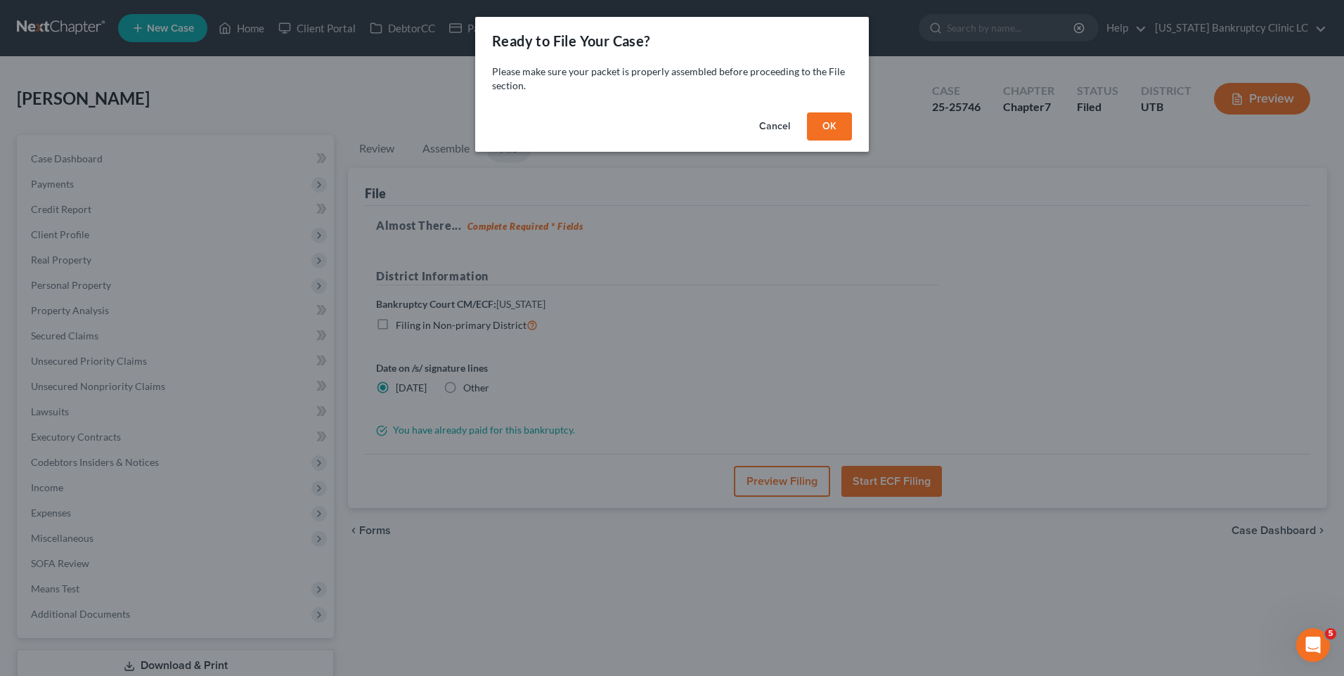
click at [829, 131] on button "OK" at bounding box center [829, 126] width 45 height 28
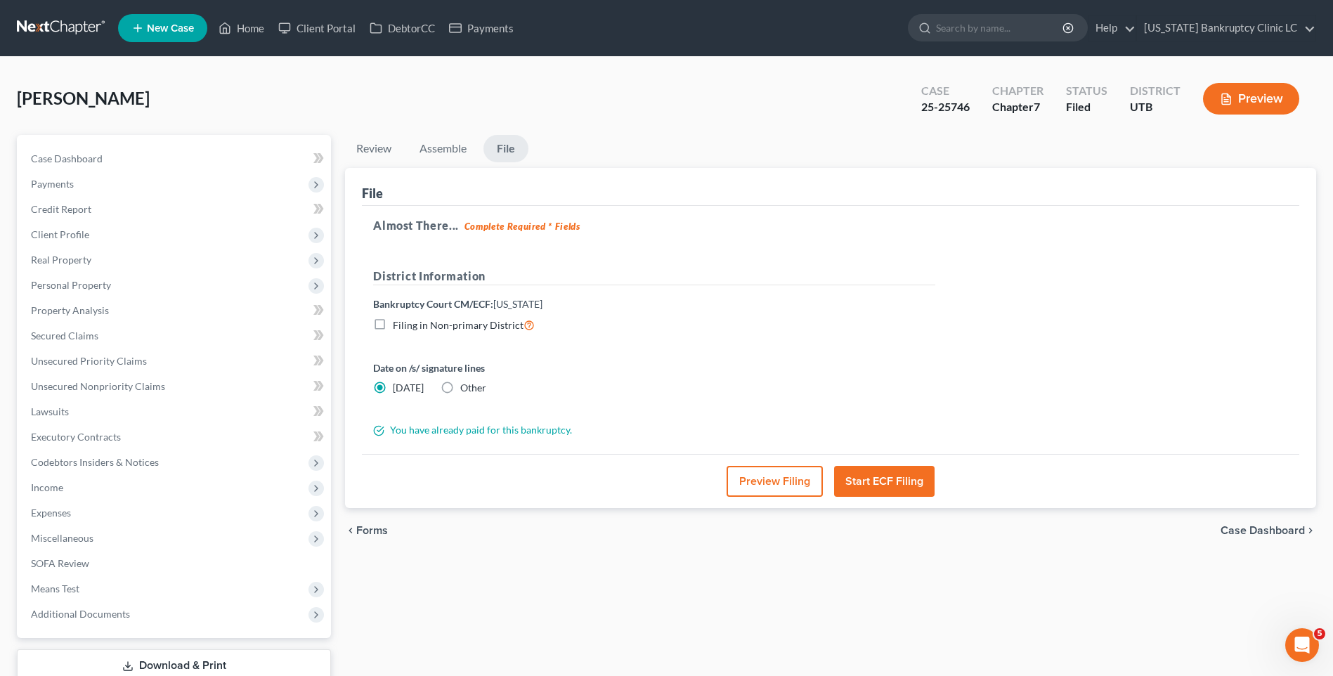
click at [882, 483] on button "Start ECF Filing" at bounding box center [884, 481] width 101 height 31
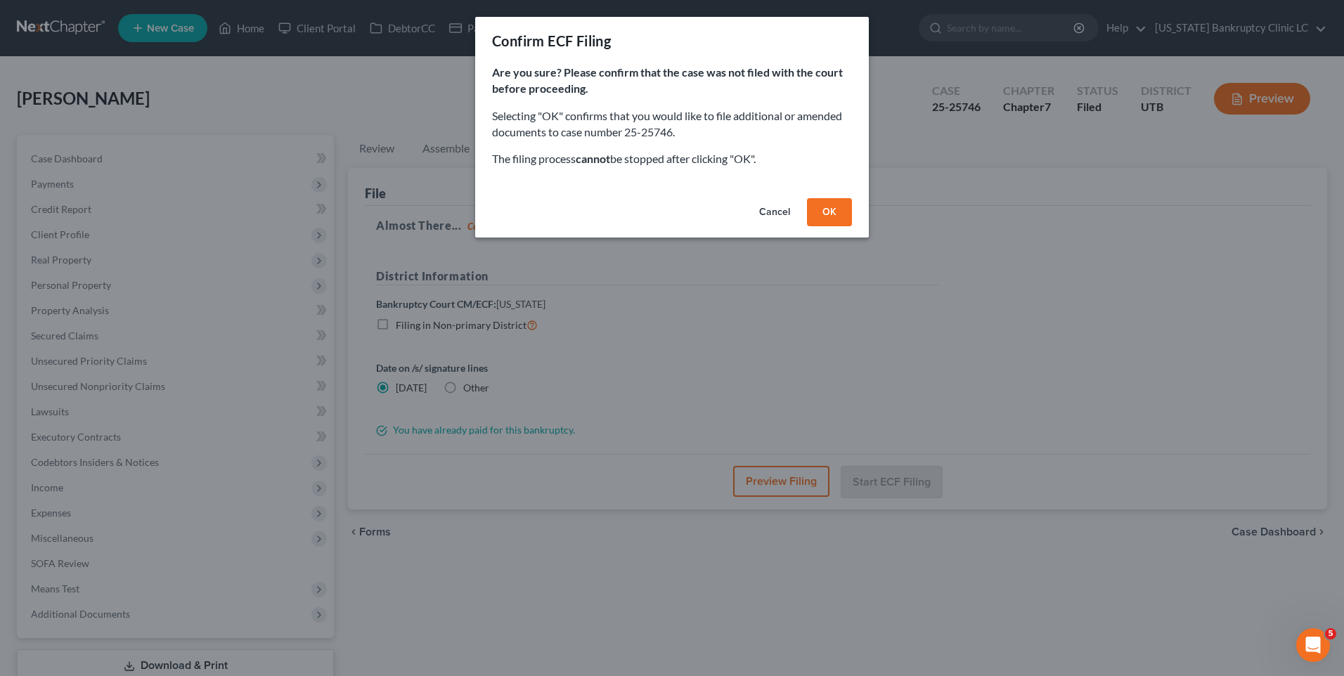
click at [834, 207] on button "OK" at bounding box center [829, 212] width 45 height 28
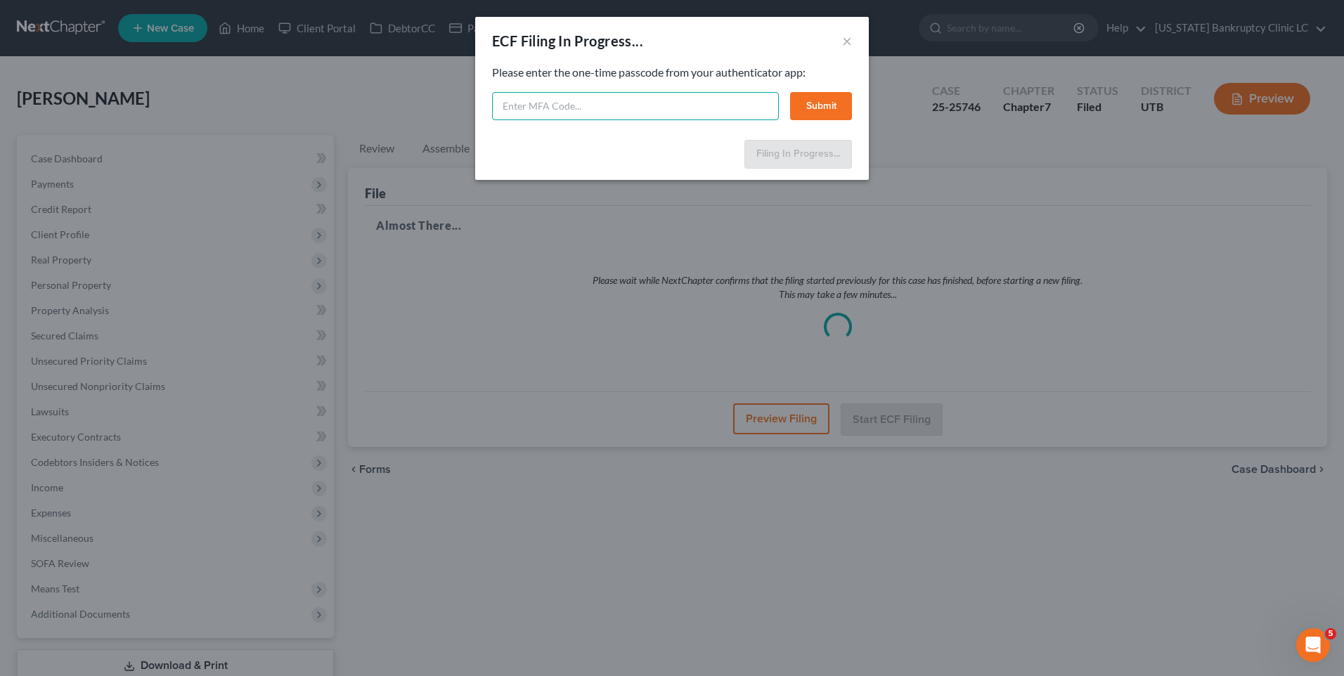
click at [560, 105] on input "text" at bounding box center [635, 106] width 287 height 28
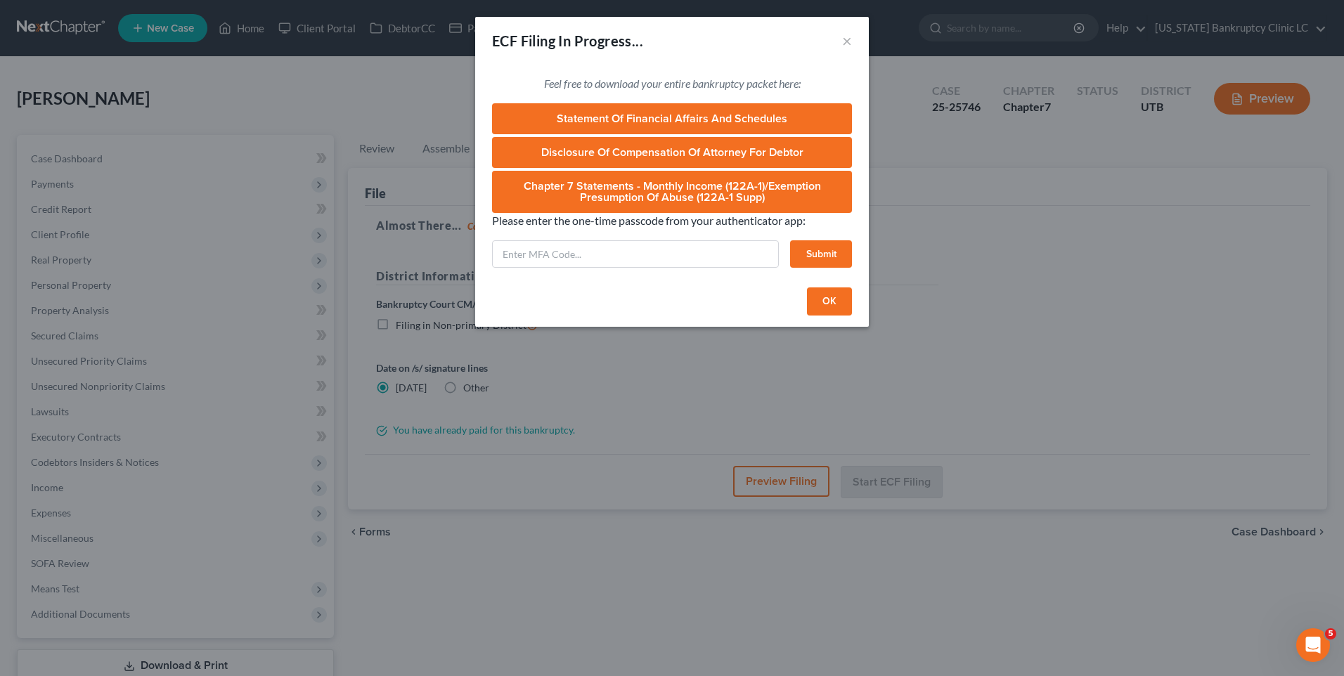
click at [827, 297] on button "OK" at bounding box center [829, 301] width 45 height 28
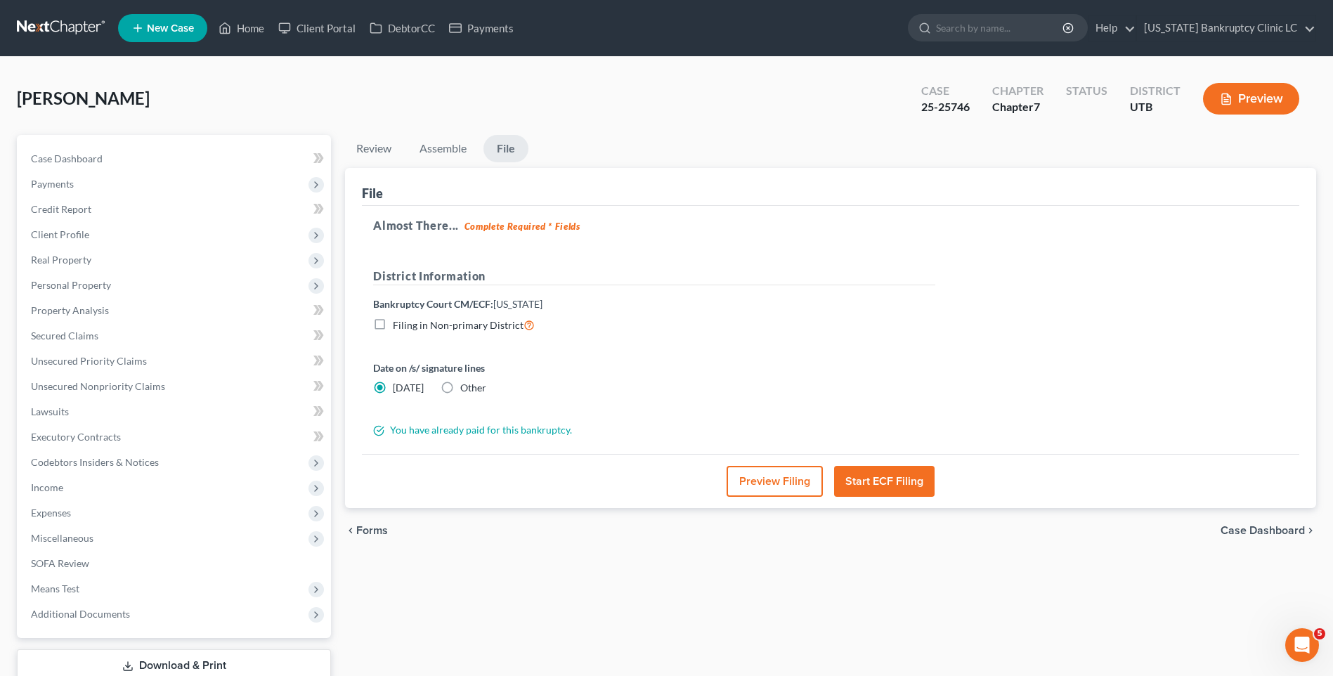
click at [870, 486] on button "Start ECF Filing" at bounding box center [884, 481] width 101 height 31
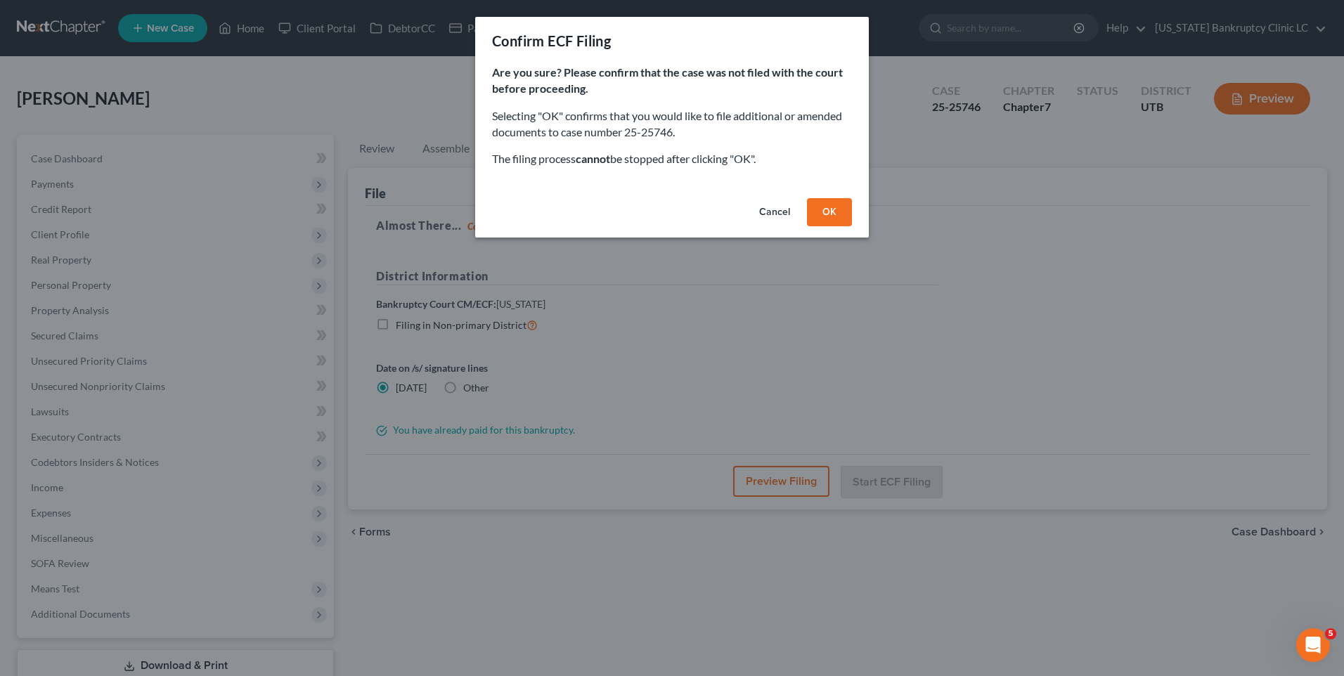
click at [836, 209] on button "OK" at bounding box center [829, 212] width 45 height 28
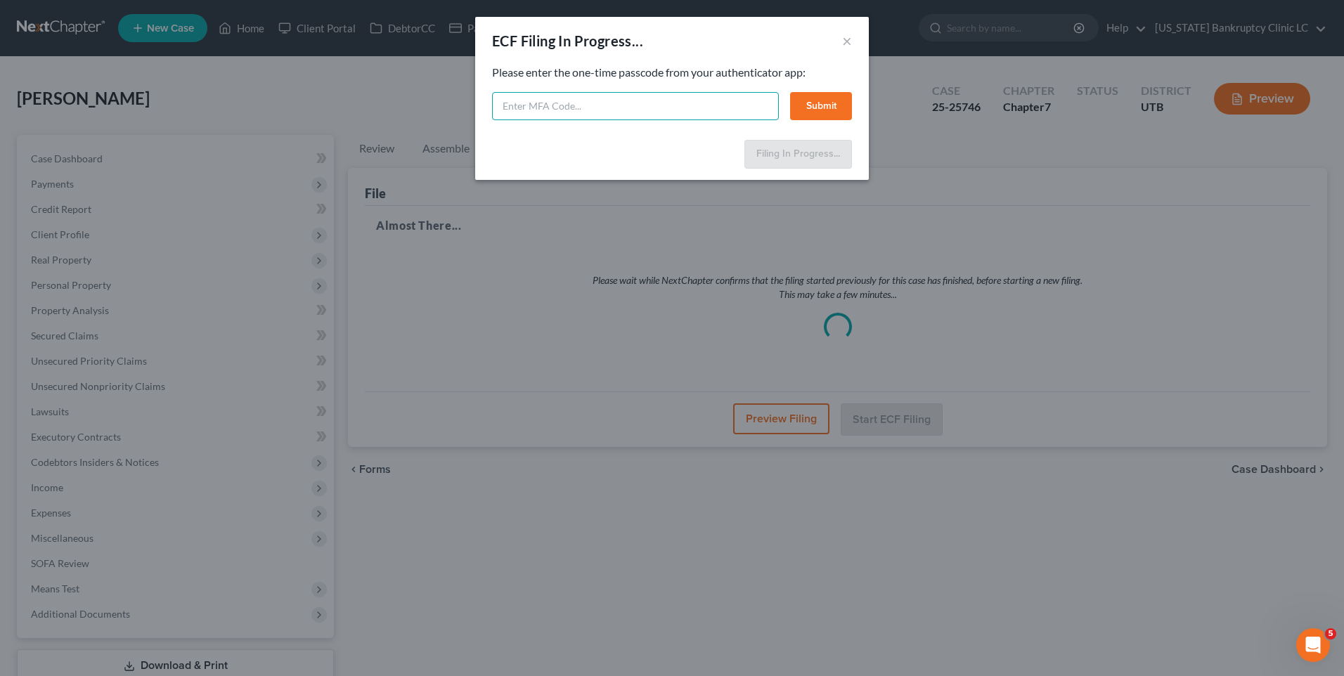
click at [577, 110] on input "text" at bounding box center [635, 106] width 287 height 28
type input "798308"
click at [808, 111] on button "Submit" at bounding box center [821, 106] width 62 height 28
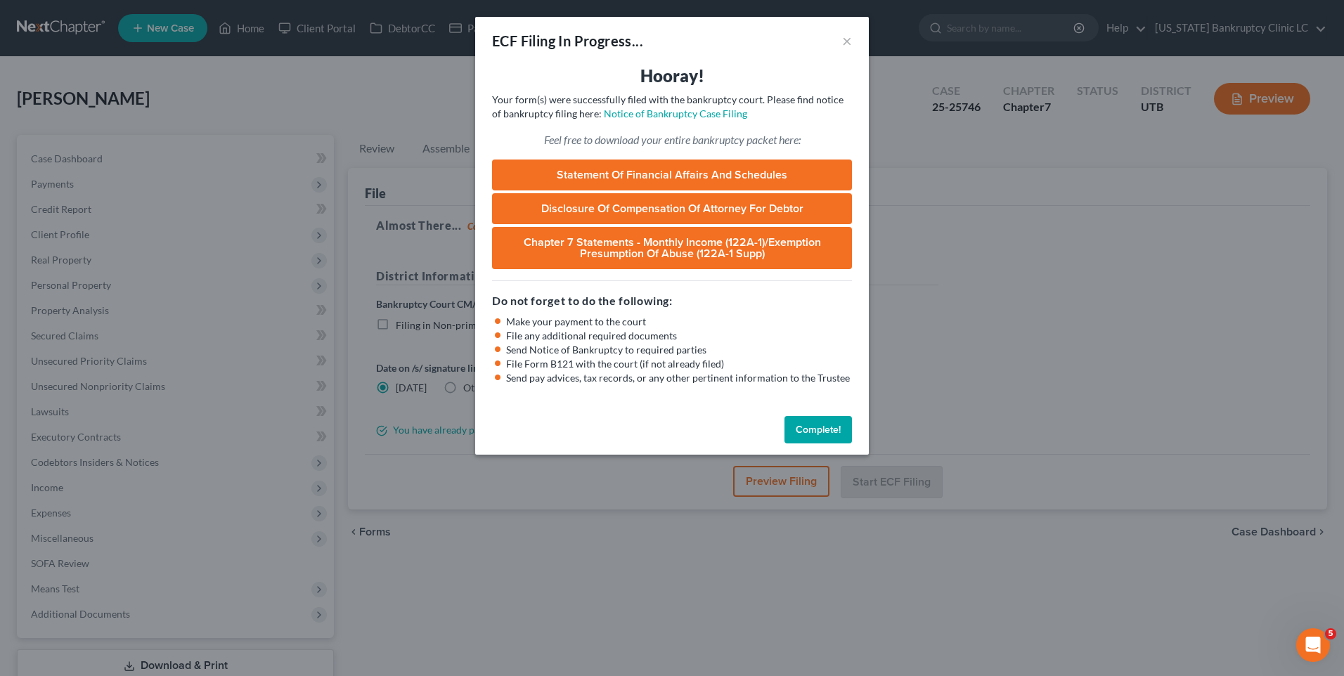
click at [828, 432] on button "Complete!" at bounding box center [817, 430] width 67 height 28
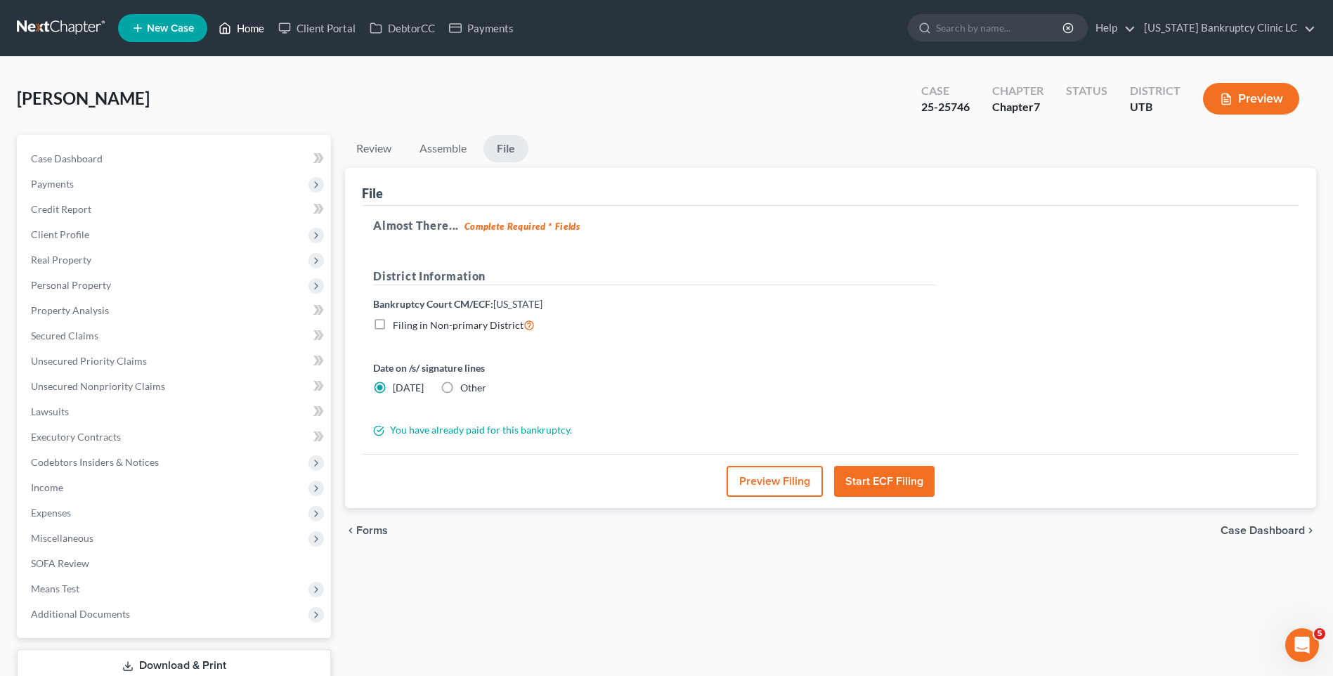
click at [245, 25] on link "Home" at bounding box center [242, 27] width 60 height 25
